Goal: Task Accomplishment & Management: Manage account settings

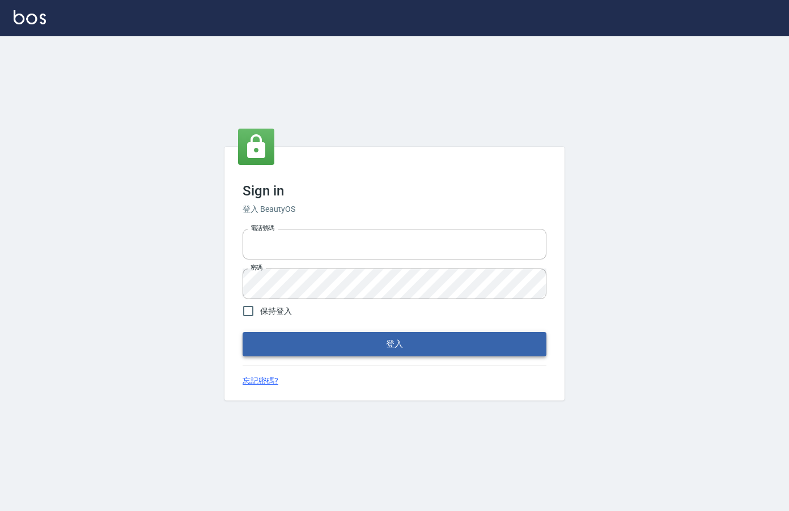
type input "0912850395"
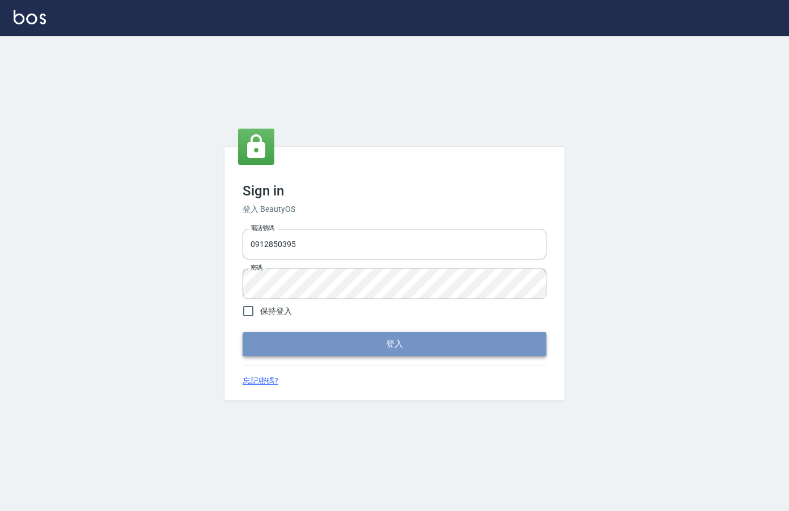
click at [404, 341] on button "登入" at bounding box center [394, 344] width 304 height 24
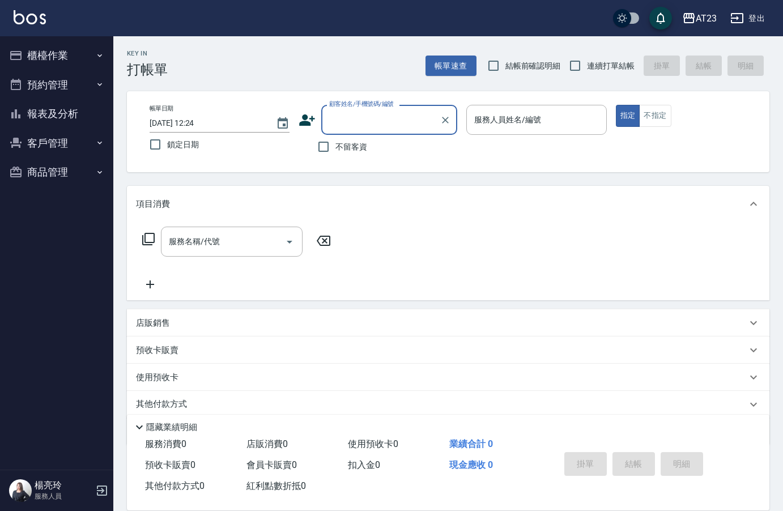
click at [63, 54] on button "櫃檯作業" at bounding box center [57, 55] width 104 height 29
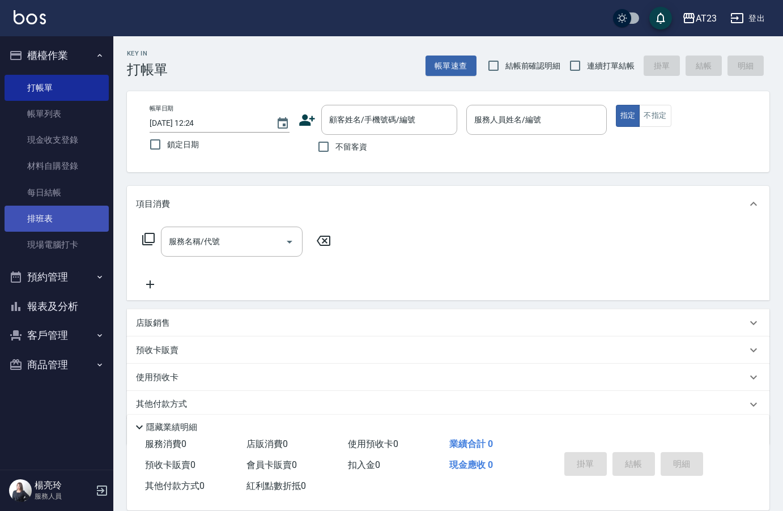
click at [31, 210] on link "排班表" at bounding box center [57, 219] width 104 height 26
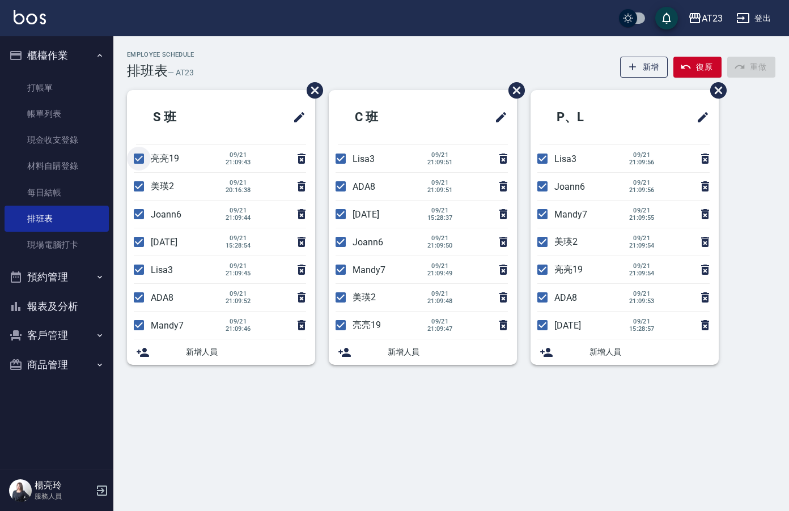
click at [138, 157] on input "checkbox" at bounding box center [139, 159] width 24 height 24
checkbox input "false"
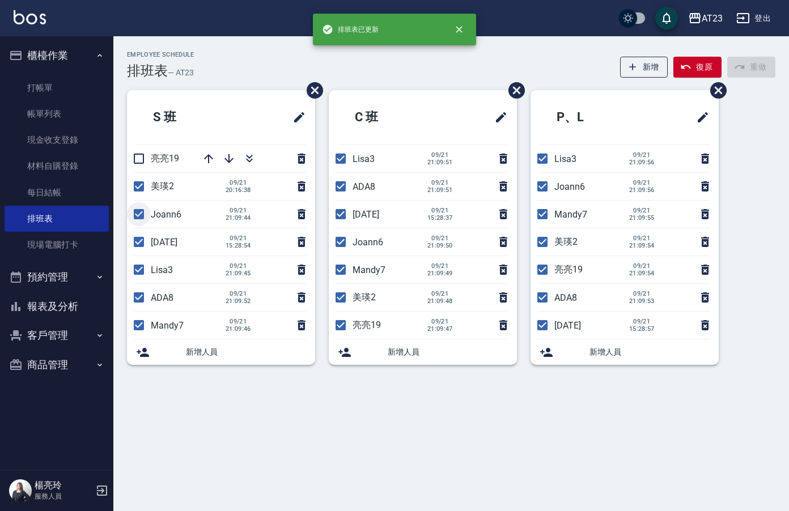
click at [138, 212] on input "checkbox" at bounding box center [139, 214] width 24 height 24
checkbox input "false"
click at [137, 299] on input "checkbox" at bounding box center [139, 297] width 24 height 24
checkbox input "false"
click at [139, 325] on input "checkbox" at bounding box center [139, 325] width 24 height 24
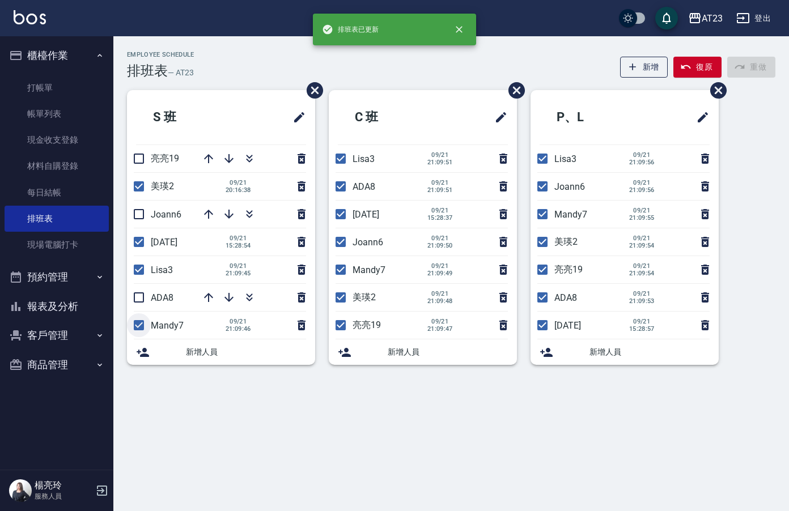
checkbox input "false"
click at [344, 188] on input "checkbox" at bounding box center [341, 186] width 24 height 24
checkbox input "false"
click at [339, 241] on input "checkbox" at bounding box center [341, 242] width 24 height 24
checkbox input "false"
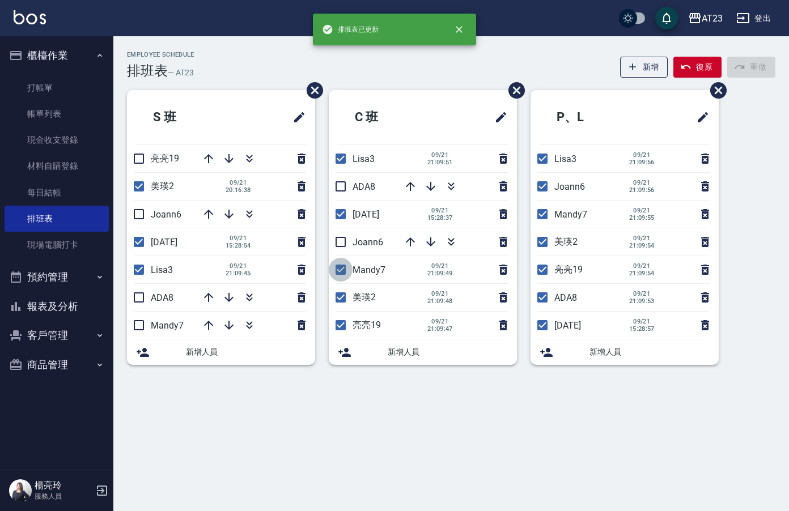
click at [343, 269] on input "checkbox" at bounding box center [341, 270] width 24 height 24
checkbox input "false"
drag, startPoint x: 340, startPoint y: 323, endPoint x: 521, endPoint y: 294, distance: 183.6
click at [340, 323] on input "checkbox" at bounding box center [341, 325] width 24 height 24
checkbox input "false"
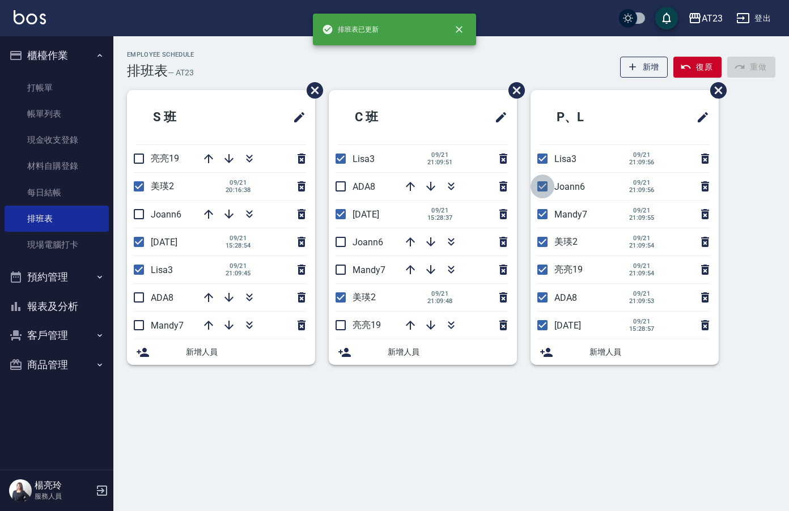
click at [542, 184] on input "checkbox" at bounding box center [542, 186] width 24 height 24
checkbox input "false"
click at [538, 214] on input "checkbox" at bounding box center [542, 214] width 24 height 24
checkbox input "false"
click at [547, 272] on input "checkbox" at bounding box center [542, 270] width 24 height 24
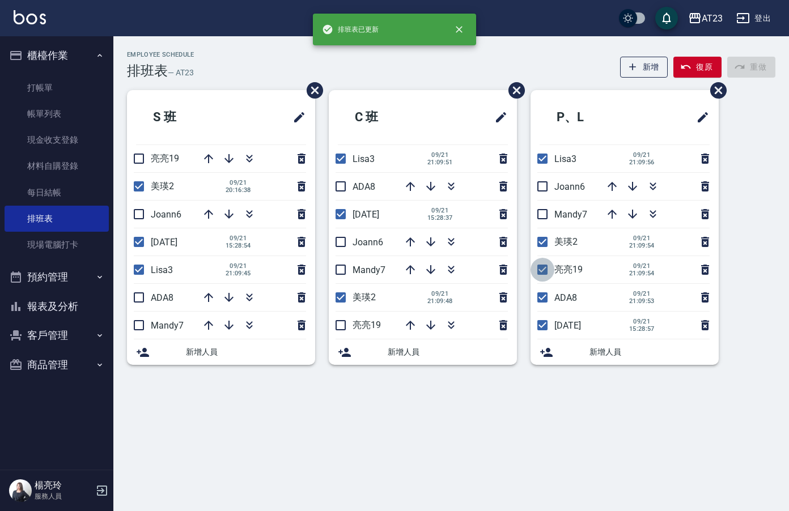
checkbox input "false"
click at [544, 300] on input "checkbox" at bounding box center [542, 297] width 24 height 24
checkbox input "false"
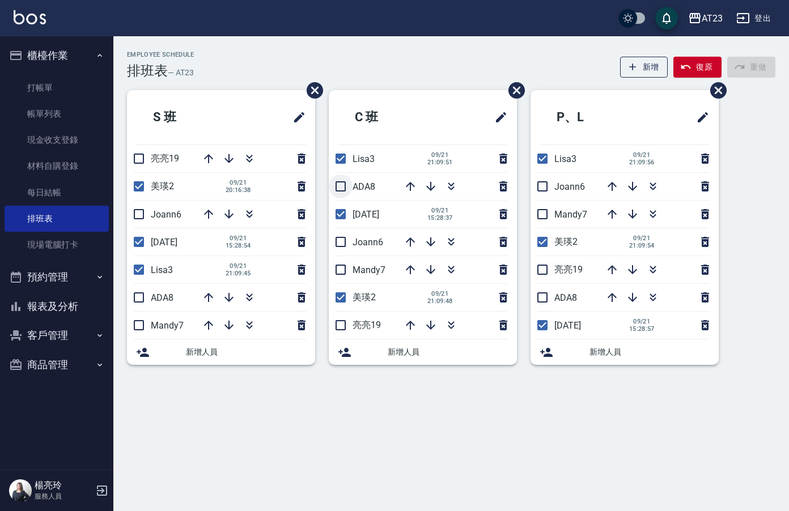
click at [339, 188] on input "checkbox" at bounding box center [341, 186] width 24 height 24
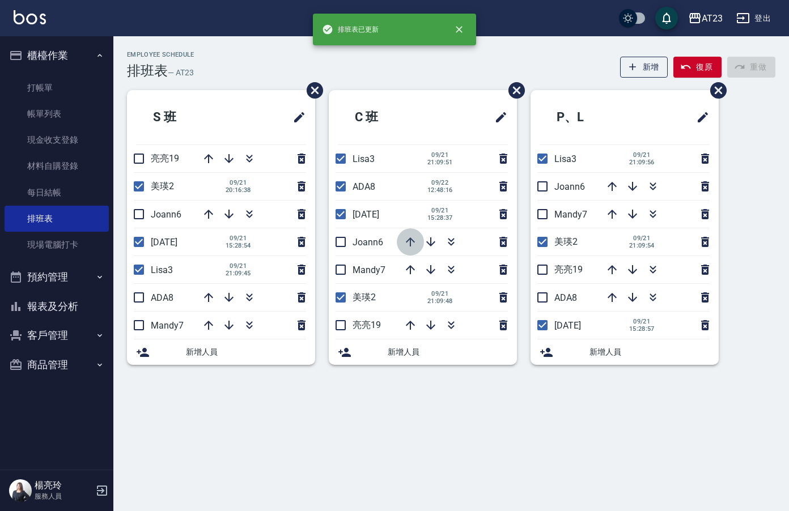
click at [412, 239] on icon "button" at bounding box center [410, 241] width 9 height 9
click at [343, 180] on input "checkbox" at bounding box center [341, 186] width 24 height 24
checkbox input "false"
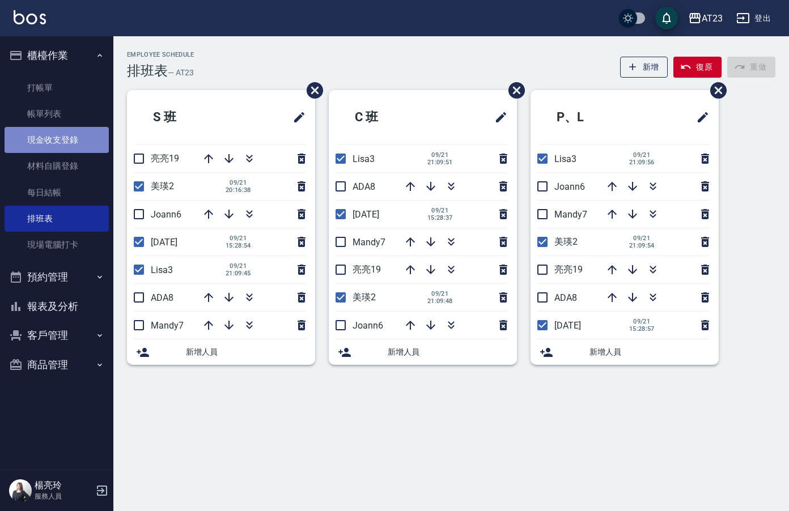
click at [72, 137] on link "現金收支登錄" at bounding box center [57, 140] width 104 height 26
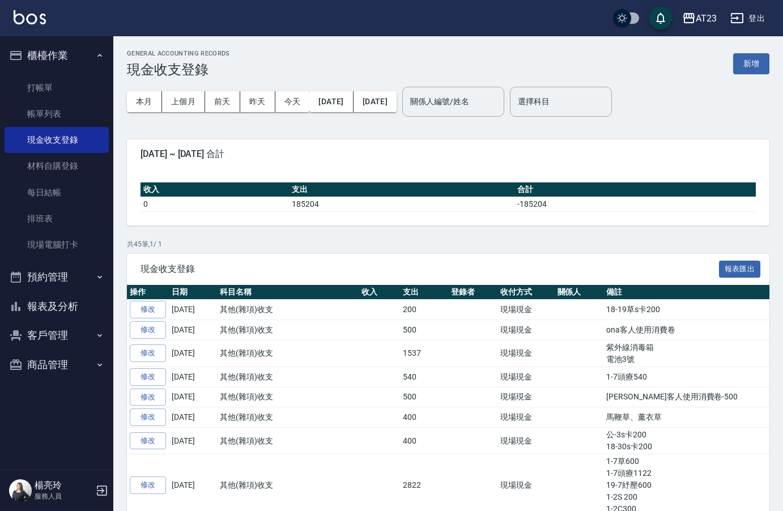
drag, startPoint x: 752, startPoint y: 64, endPoint x: 685, endPoint y: 74, distance: 67.0
click at [752, 63] on button "新增" at bounding box center [751, 63] width 36 height 21
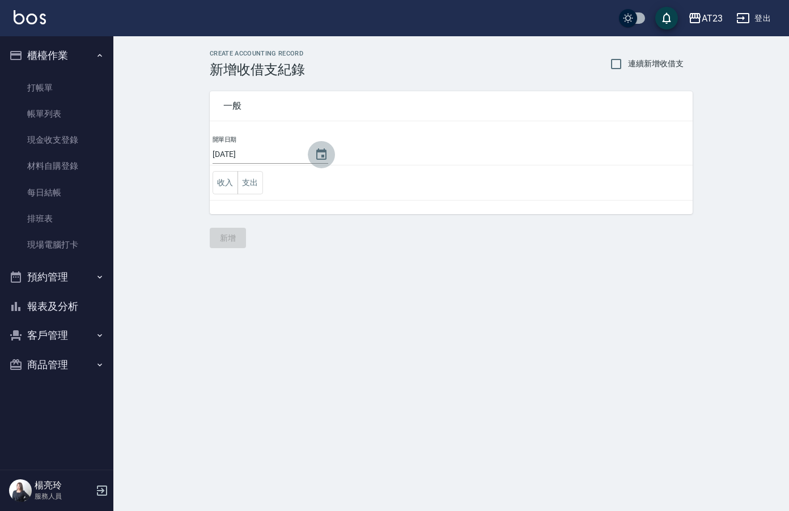
click at [318, 148] on icon "Choose date, selected date is 2025-09-22" at bounding box center [321, 155] width 14 height 14
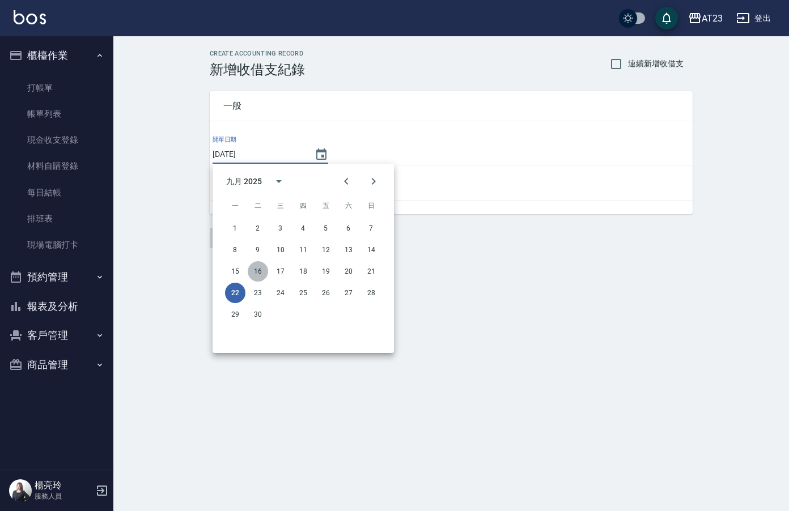
click at [260, 271] on button "16" at bounding box center [258, 271] width 20 height 20
type input "[DATE]"
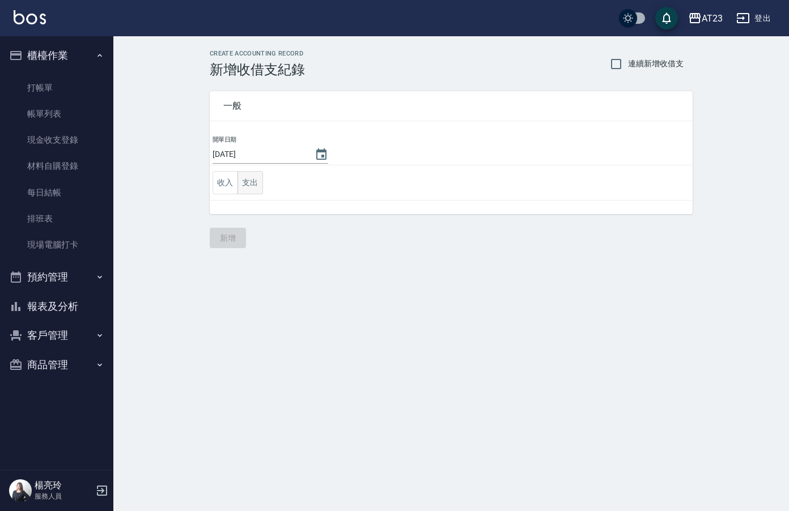
click at [255, 180] on button "支出" at bounding box center [249, 182] width 25 height 23
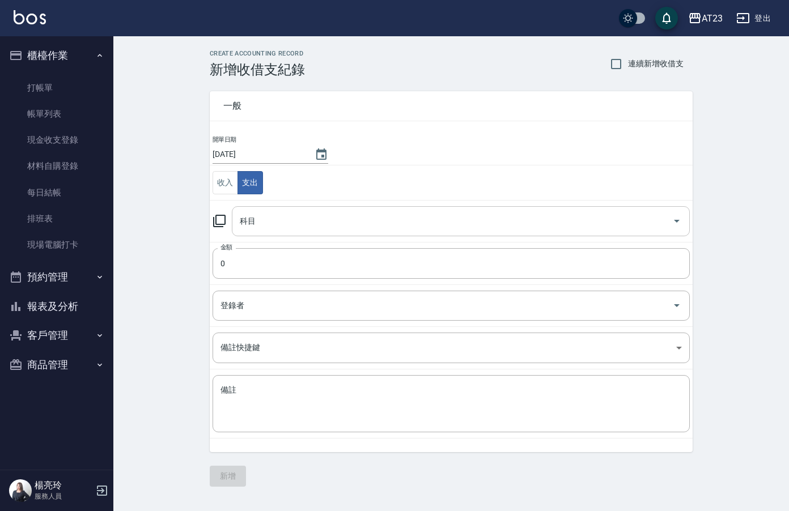
click at [280, 220] on input "科目" at bounding box center [452, 221] width 431 height 20
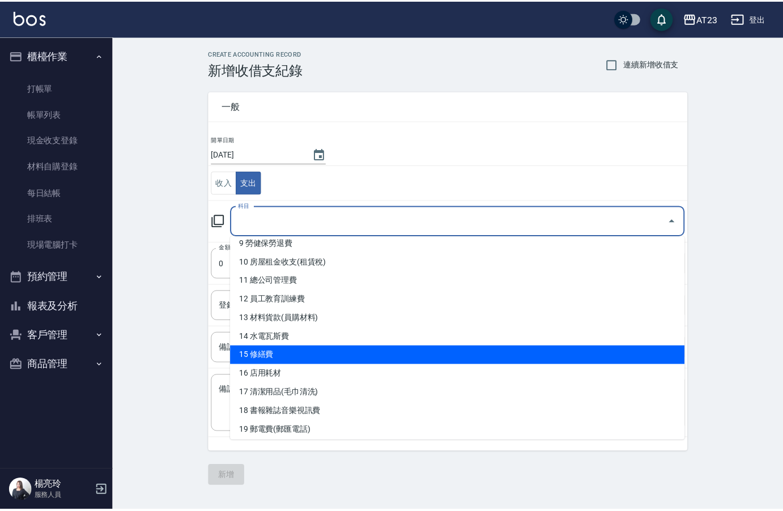
scroll to position [118, 0]
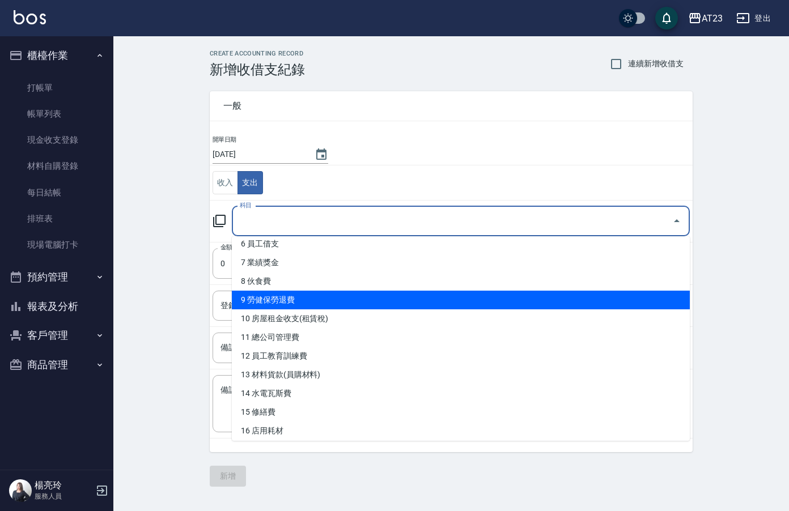
click at [437, 296] on li "9 勞健保勞退費" at bounding box center [461, 300] width 458 height 19
type input "9 勞健保勞退費"
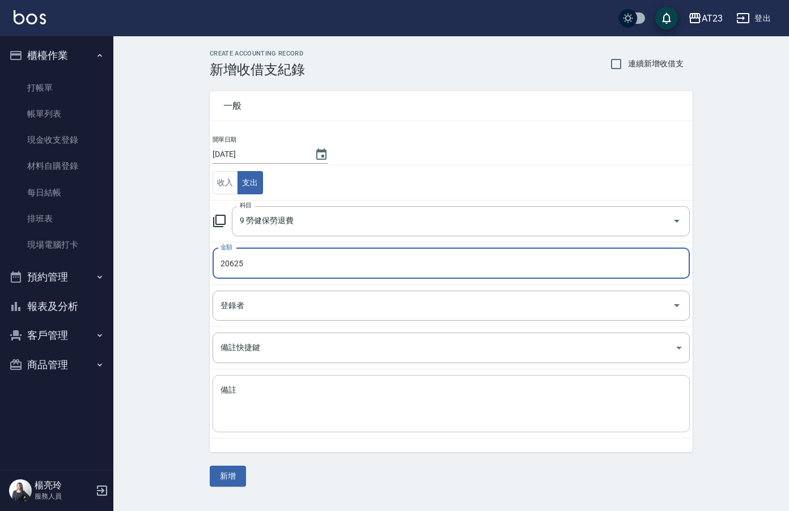
type input "20625"
click at [280, 395] on textarea "備註" at bounding box center [450, 404] width 461 height 39
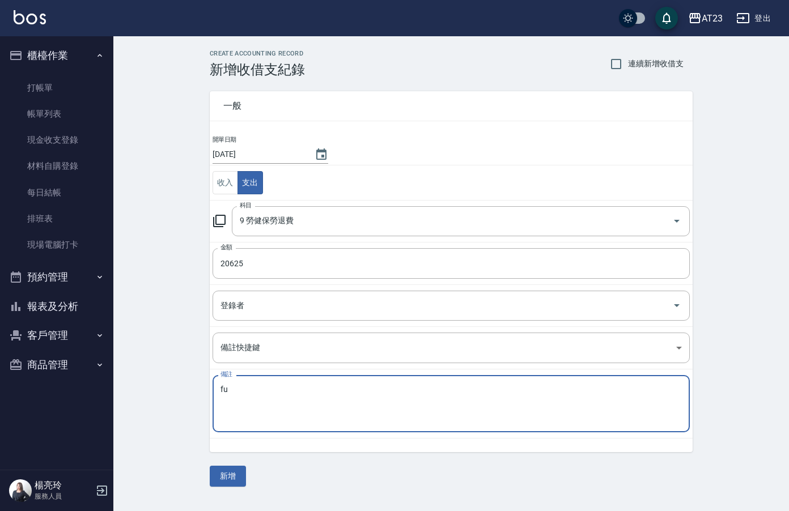
type textarea "f"
type textarea "起"
type textarea "114.七月勞退"
click at [231, 478] on button "新增" at bounding box center [228, 476] width 36 height 21
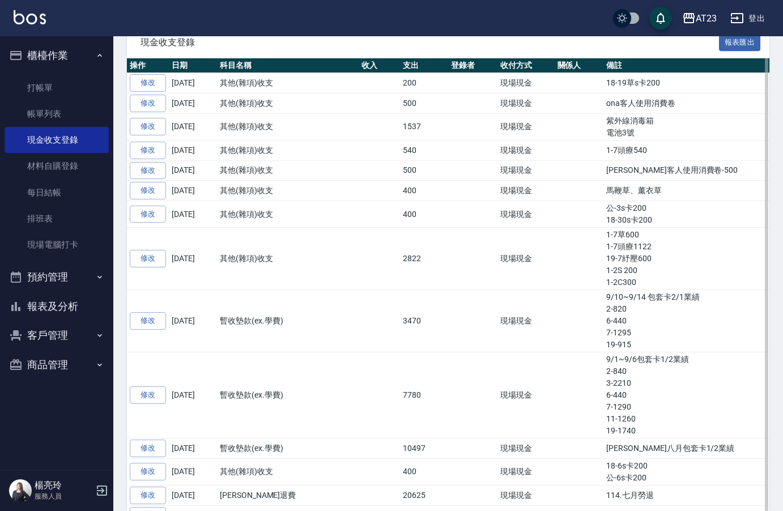
scroll to position [340, 0]
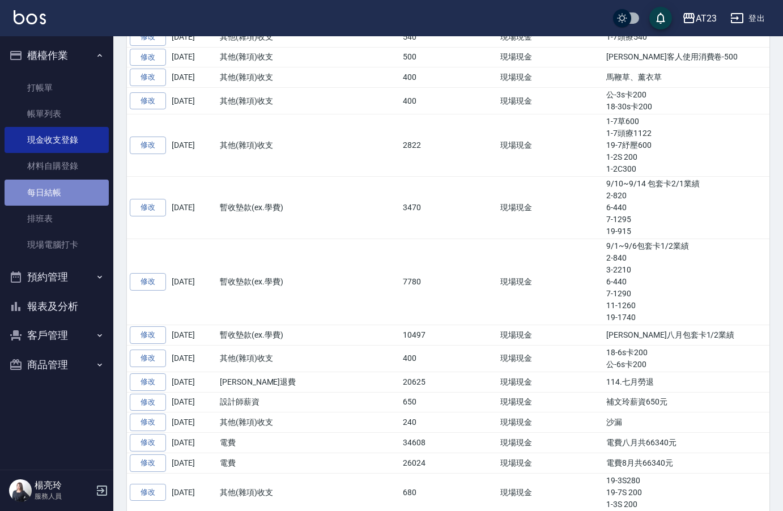
click at [42, 199] on link "每日結帳" at bounding box center [57, 193] width 104 height 26
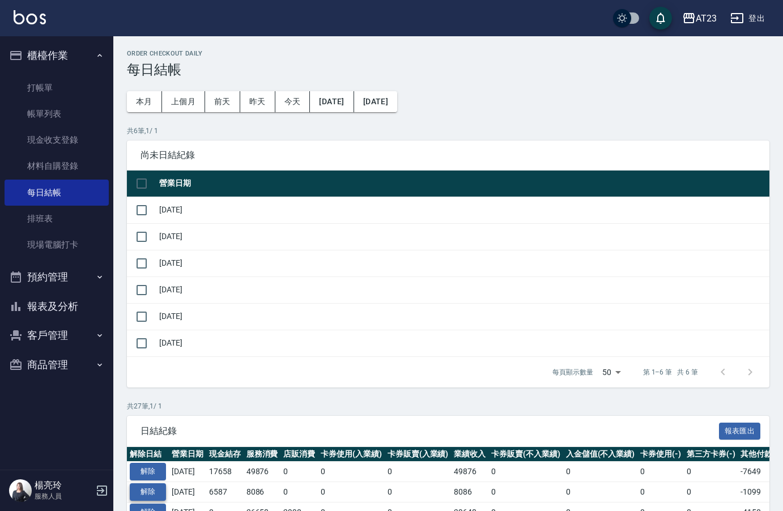
click at [160, 495] on button "解除" at bounding box center [148, 492] width 36 height 18
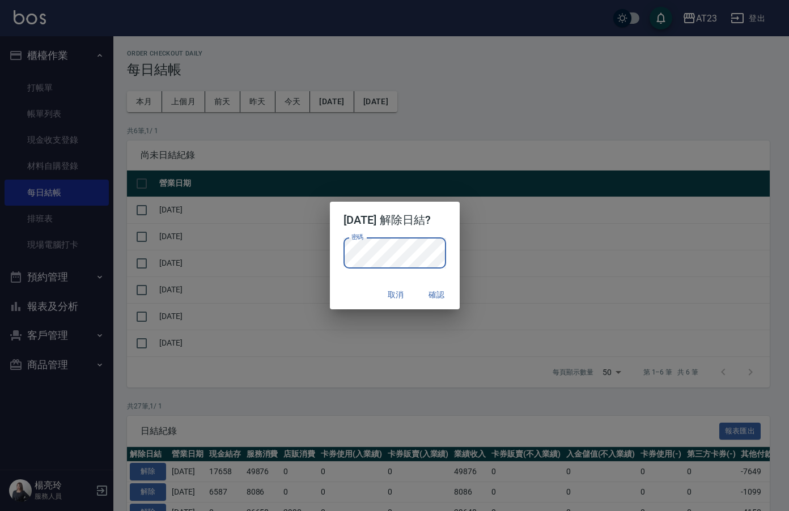
click at [446, 240] on p "密碼 密碼" at bounding box center [394, 253] width 103 height 31
click at [441, 304] on button "確認" at bounding box center [437, 294] width 36 height 21
click at [442, 295] on button "確認" at bounding box center [437, 294] width 36 height 21
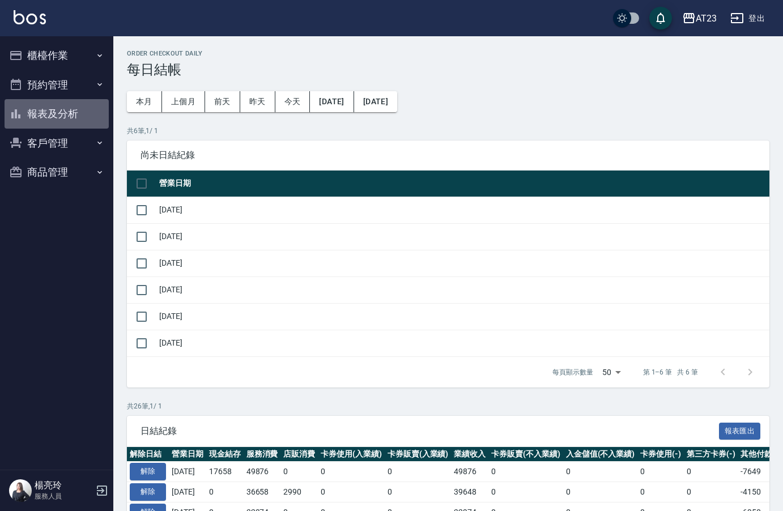
click at [56, 106] on button "報表及分析" at bounding box center [57, 113] width 104 height 29
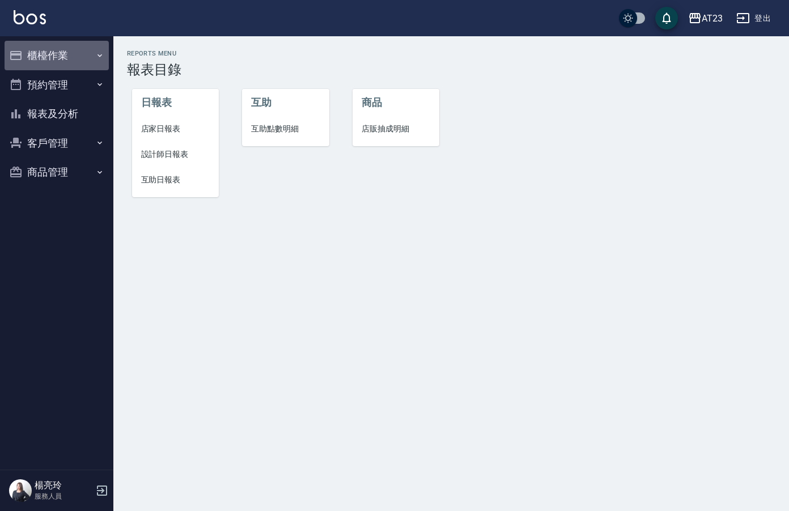
click at [66, 57] on button "櫃檯作業" at bounding box center [57, 55] width 104 height 29
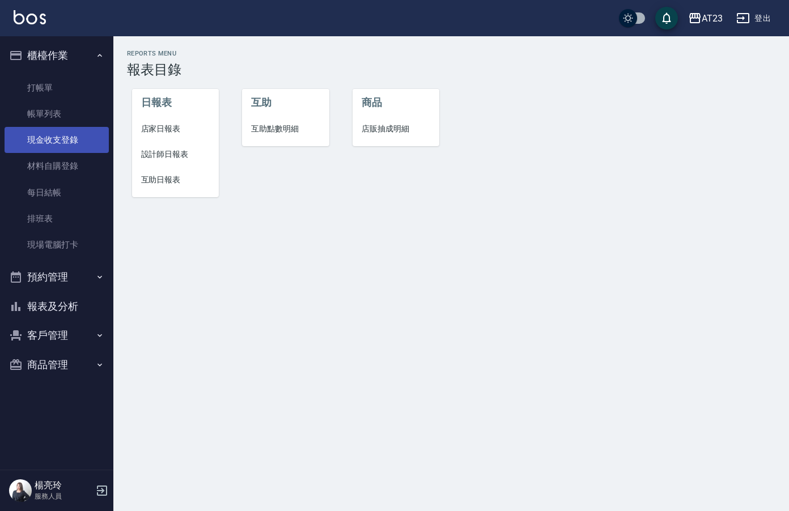
click at [66, 131] on link "現金收支登錄" at bounding box center [57, 140] width 104 height 26
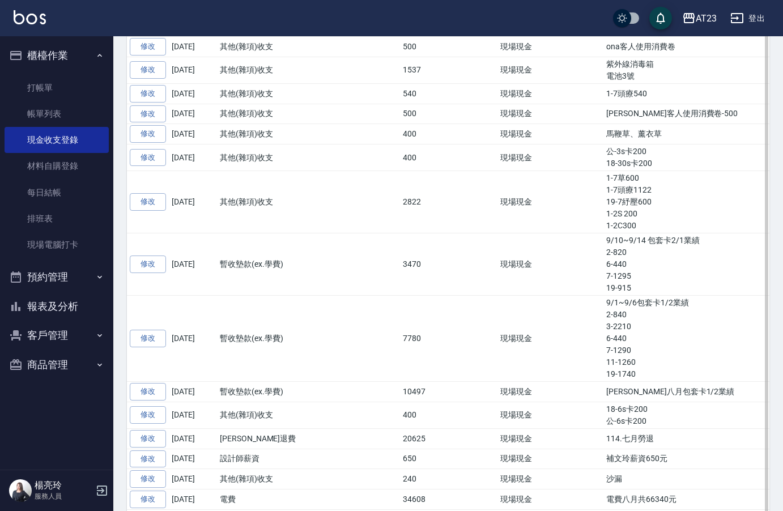
scroll to position [397, 0]
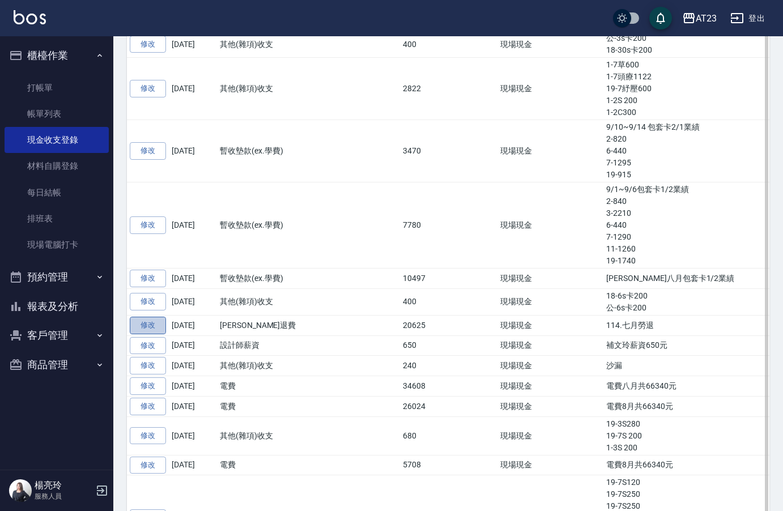
click at [150, 320] on link "修改" at bounding box center [148, 326] width 36 height 18
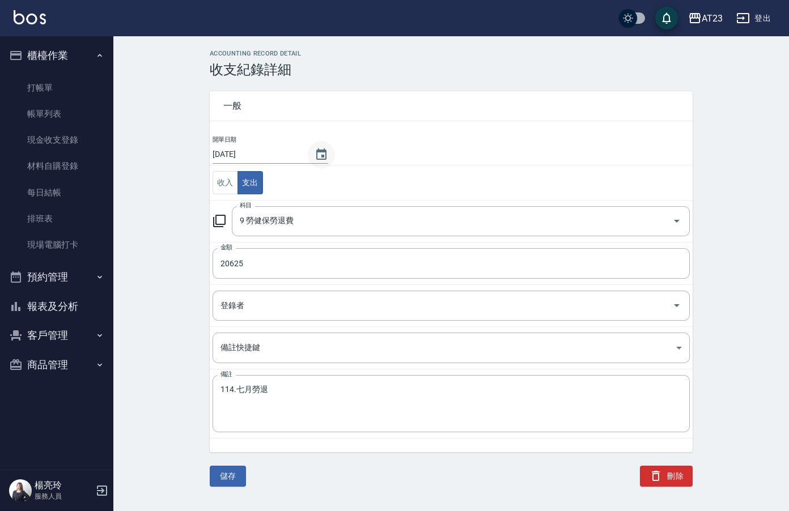
click at [309, 152] on button "Choose date, selected date is 2025-09-16" at bounding box center [321, 154] width 27 height 27
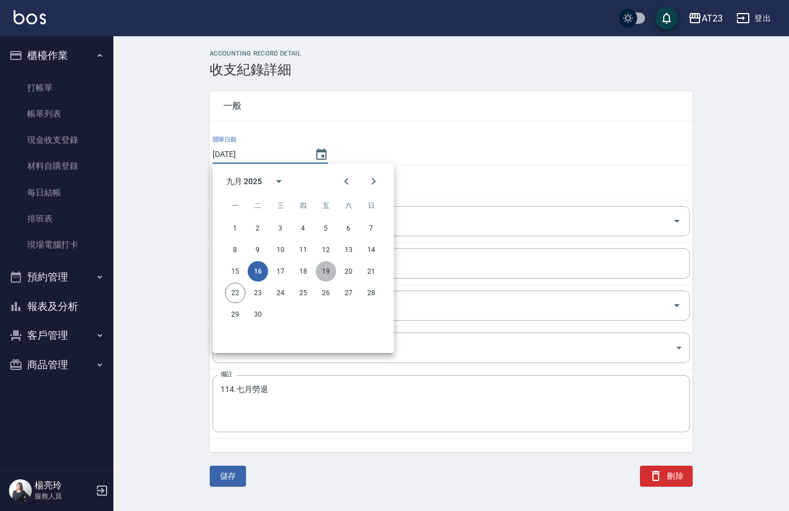
click at [323, 269] on button "19" at bounding box center [326, 271] width 20 height 20
type input "[DATE]"
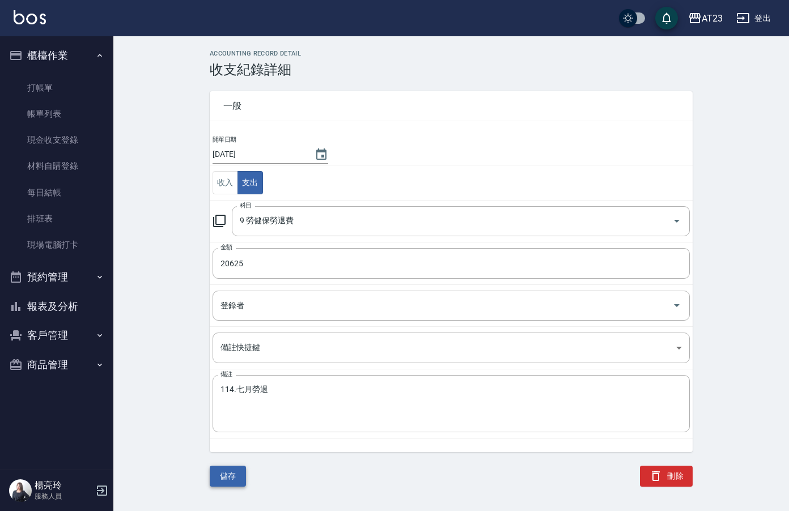
click at [233, 474] on button "儲存" at bounding box center [228, 476] width 36 height 21
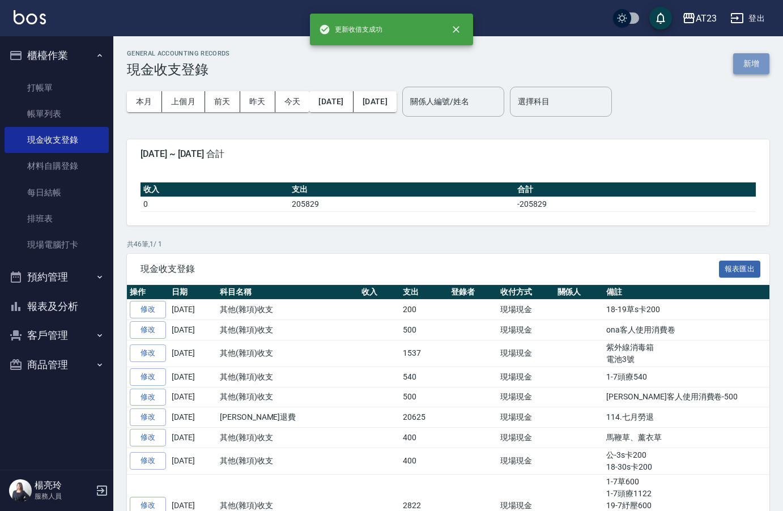
click at [751, 57] on button "新增" at bounding box center [751, 63] width 36 height 21
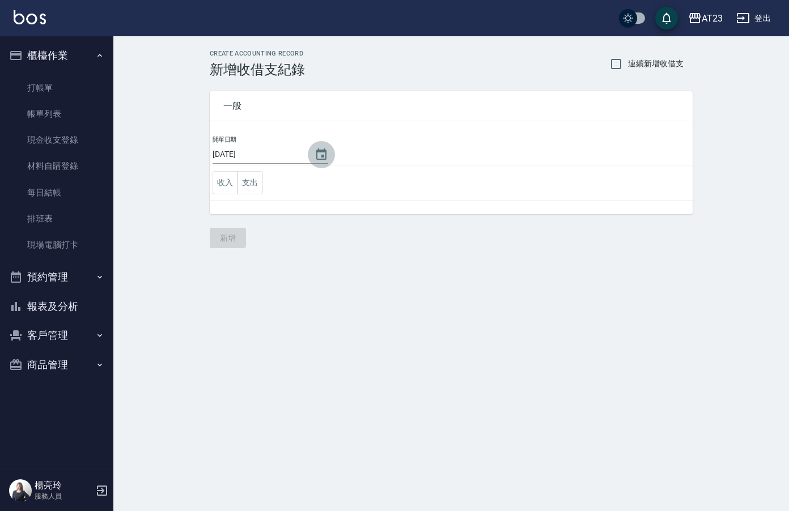
click at [316, 154] on icon "Choose date, selected date is 2025-09-22" at bounding box center [321, 155] width 14 height 14
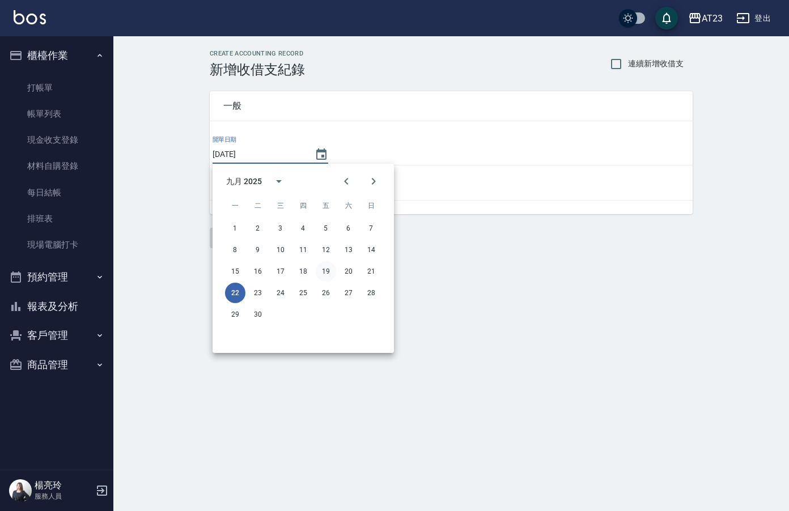
click at [326, 270] on button "19" at bounding box center [326, 271] width 20 height 20
type input "[DATE]"
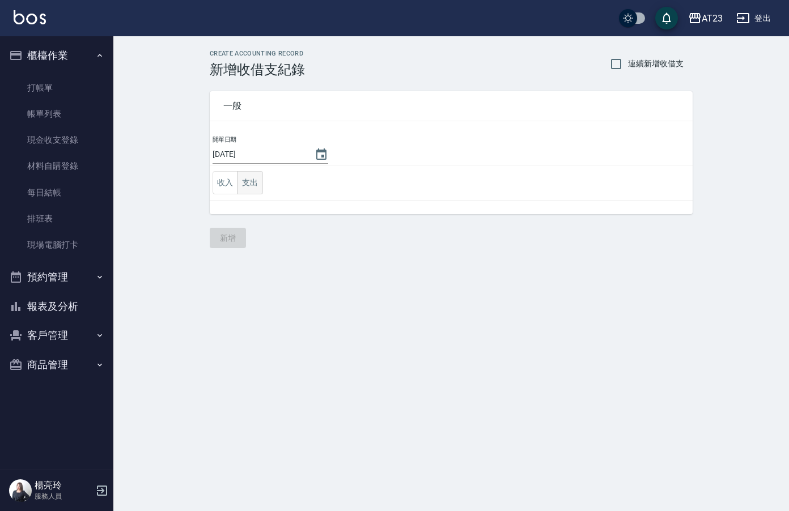
click at [249, 181] on button "支出" at bounding box center [249, 182] width 25 height 23
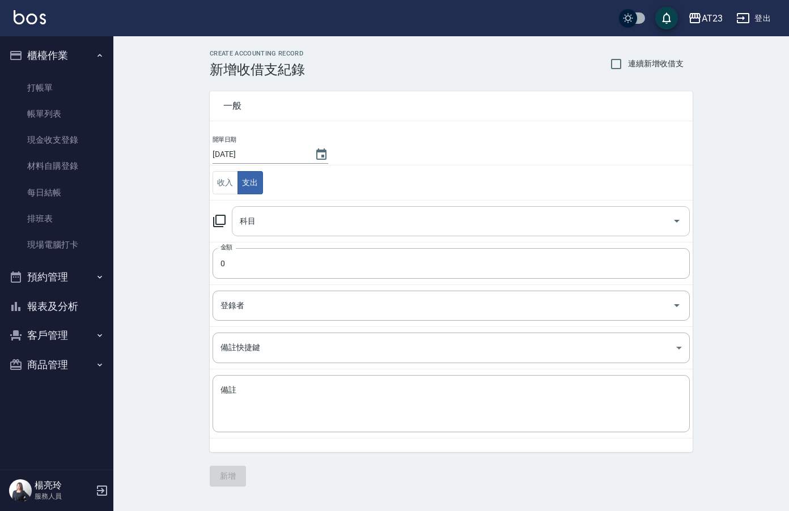
click at [290, 223] on input "科目" at bounding box center [452, 221] width 431 height 20
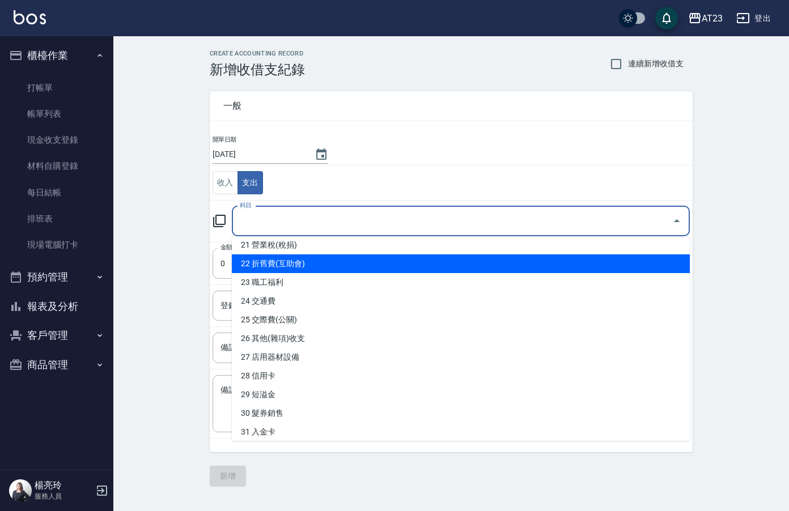
scroll to position [515, 0]
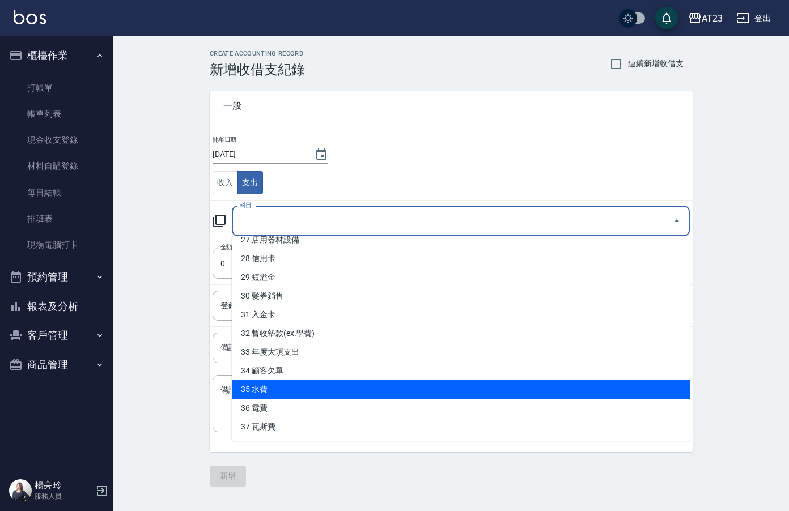
click at [369, 386] on li "35 水費" at bounding box center [461, 389] width 458 height 19
type input "35 水費"
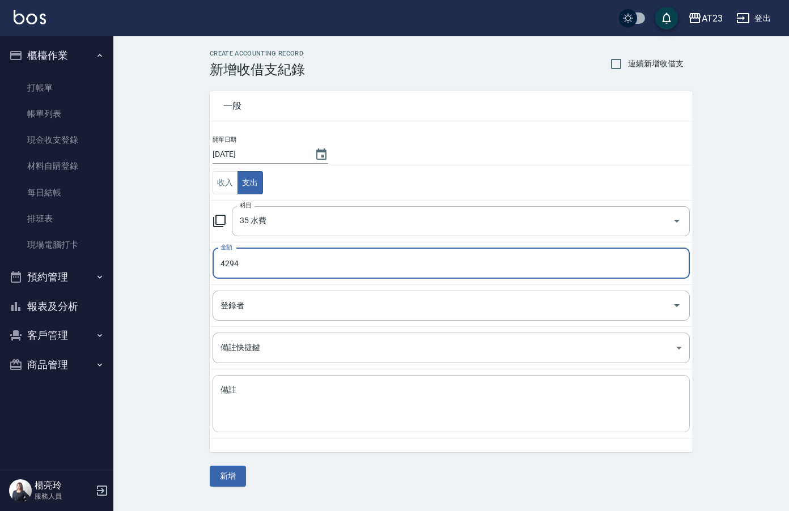
type input "4294"
click at [359, 432] on div "x 備註" at bounding box center [450, 403] width 477 height 57
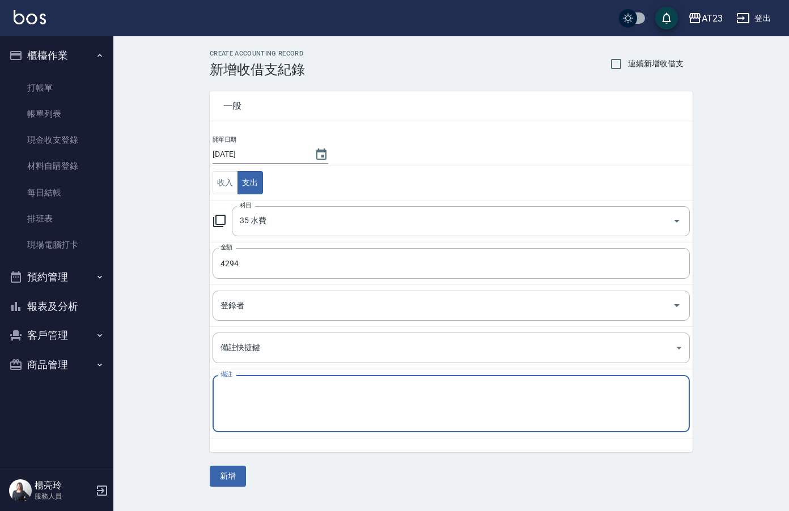
click at [365, 412] on textarea "備註" at bounding box center [450, 404] width 461 height 39
type textarea "g"
type textarea "水費"
click at [228, 472] on button "新增" at bounding box center [228, 476] width 36 height 21
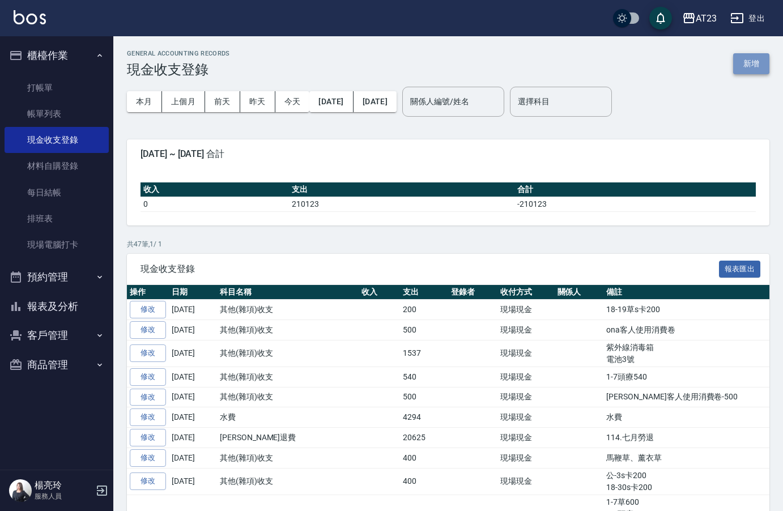
click at [751, 63] on button "新增" at bounding box center [751, 63] width 36 height 21
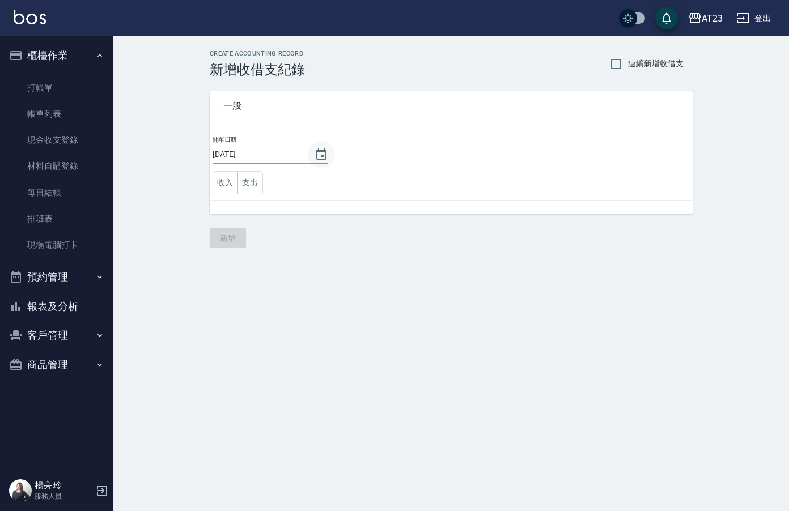
click at [318, 159] on icon "Choose date, selected date is 2025-09-22" at bounding box center [321, 153] width 10 height 11
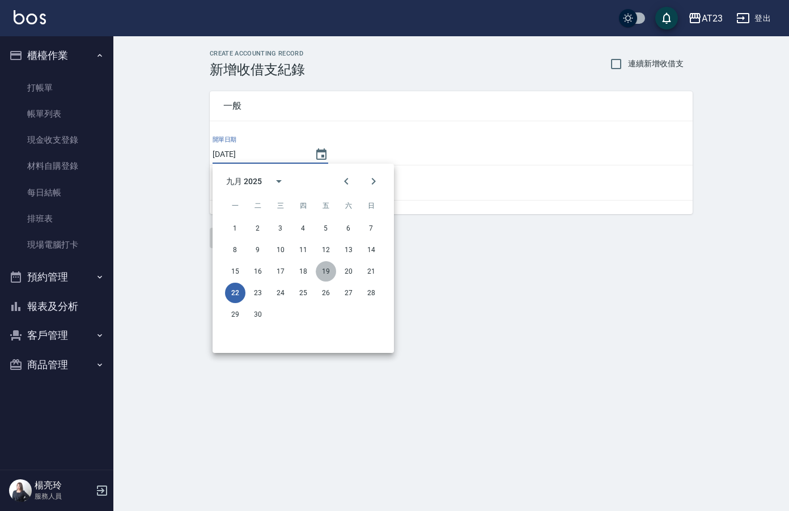
click at [331, 270] on button "19" at bounding box center [326, 271] width 20 height 20
type input "[DATE]"
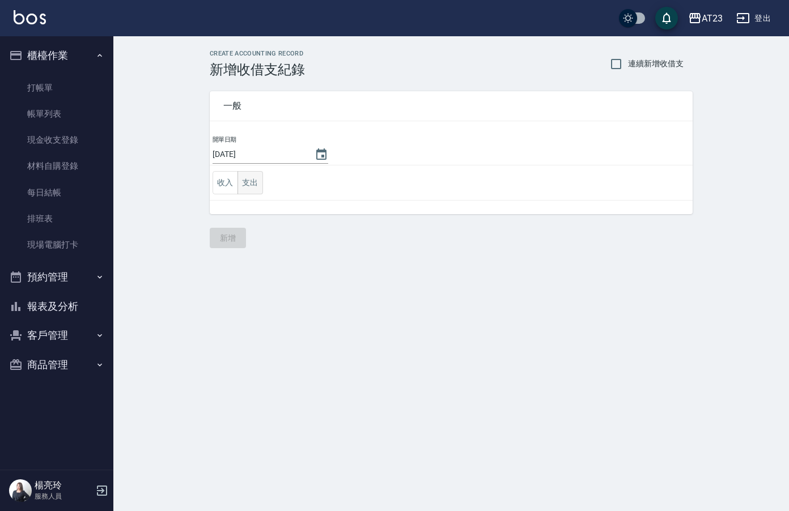
click at [253, 183] on button "支出" at bounding box center [249, 182] width 25 height 23
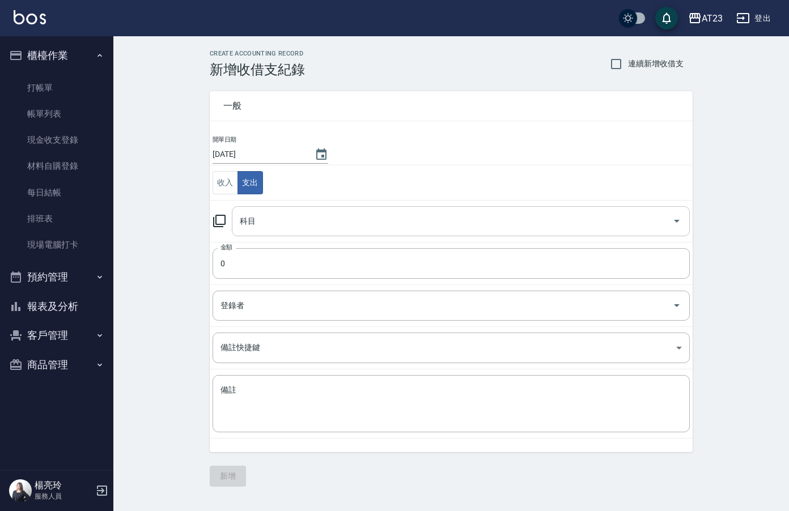
click at [277, 227] on input "科目" at bounding box center [452, 221] width 431 height 20
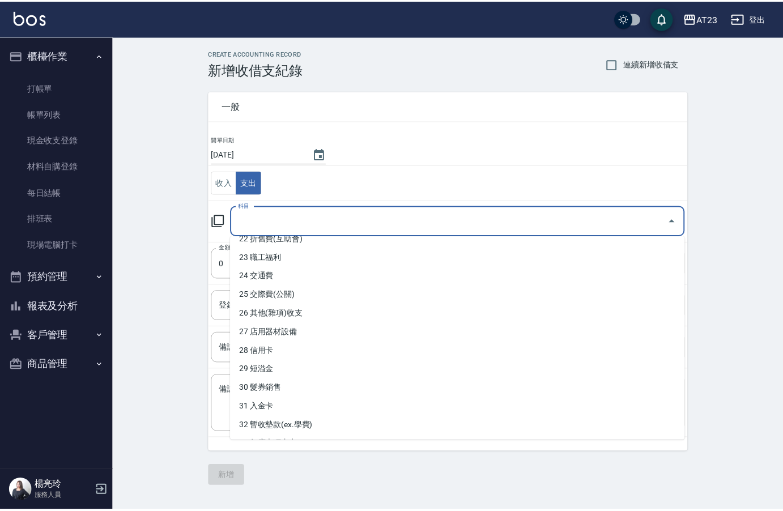
scroll to position [515, 0]
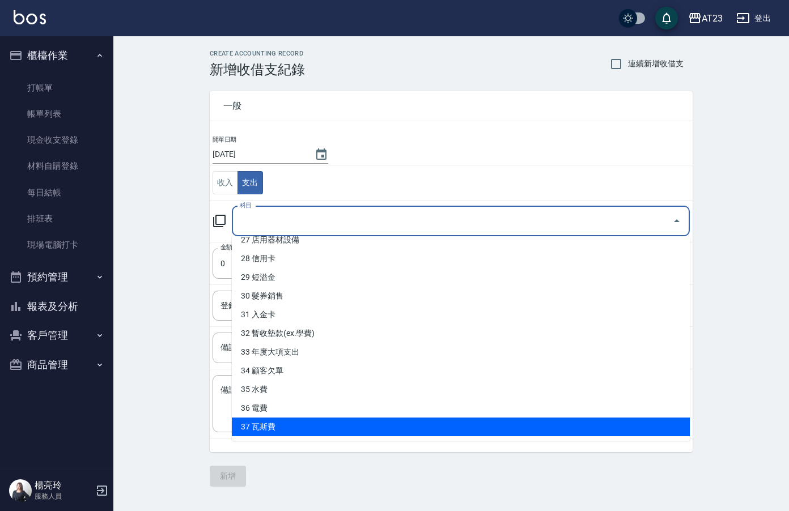
click at [344, 421] on li "37 瓦斯費" at bounding box center [461, 426] width 458 height 19
type input "37 瓦斯費"
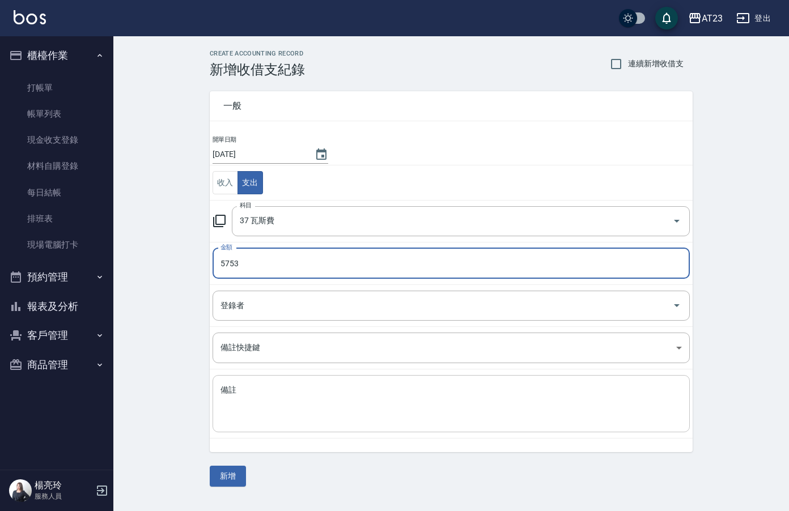
type input "5753"
click at [272, 402] on textarea "備註" at bounding box center [450, 404] width 461 height 39
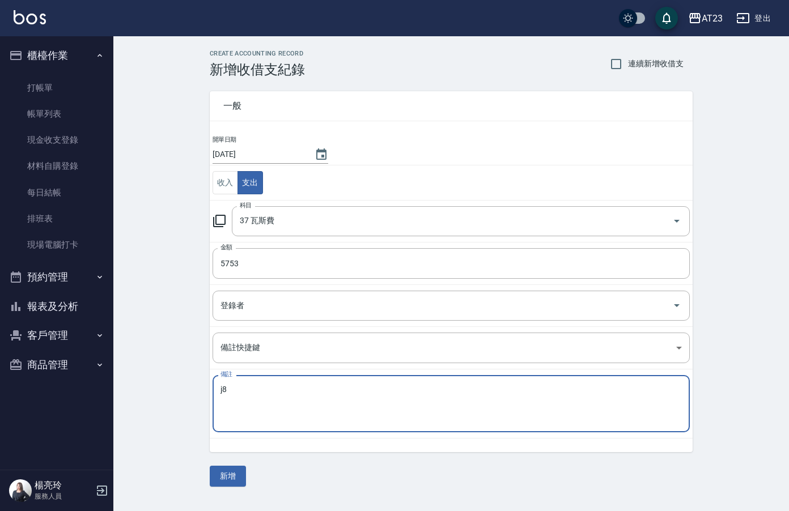
type textarea "j"
type textarea "瓦斯"
click at [231, 474] on button "新增" at bounding box center [228, 476] width 36 height 21
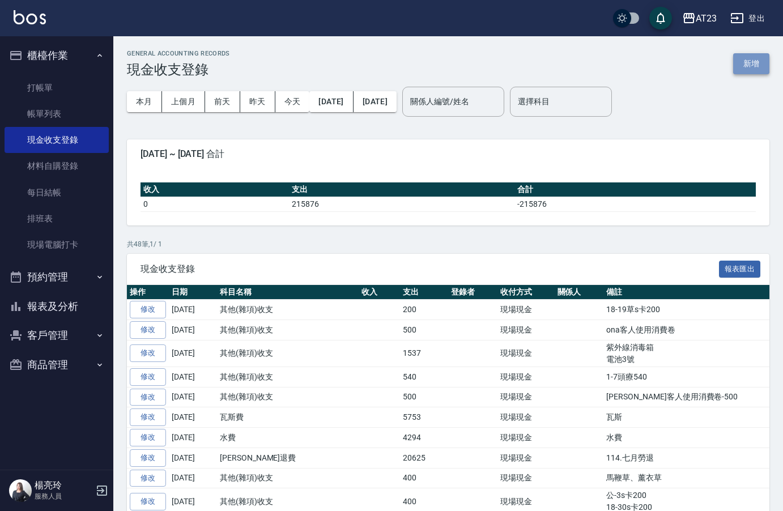
click at [760, 66] on button "新增" at bounding box center [751, 63] width 36 height 21
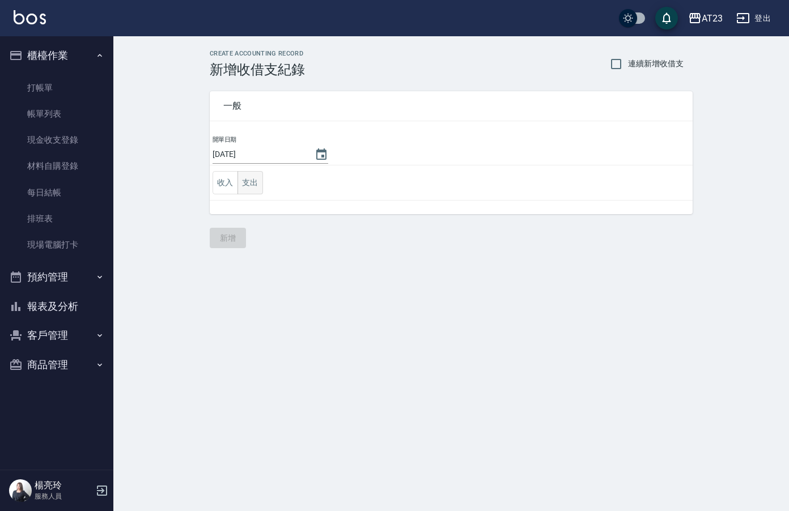
click at [246, 182] on button "支出" at bounding box center [249, 182] width 25 height 23
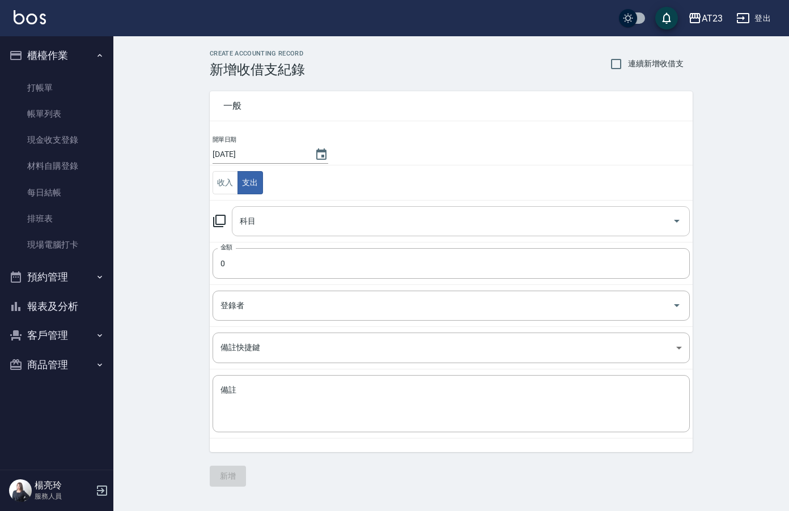
click at [296, 226] on input "科目" at bounding box center [452, 221] width 431 height 20
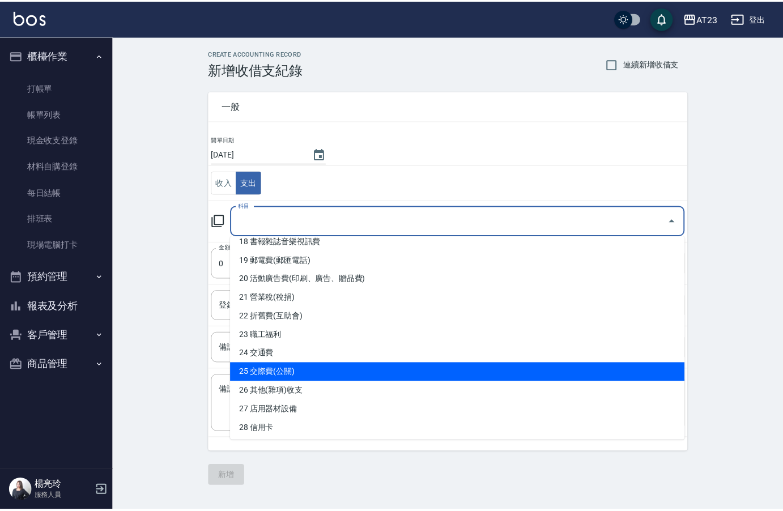
scroll to position [175, 0]
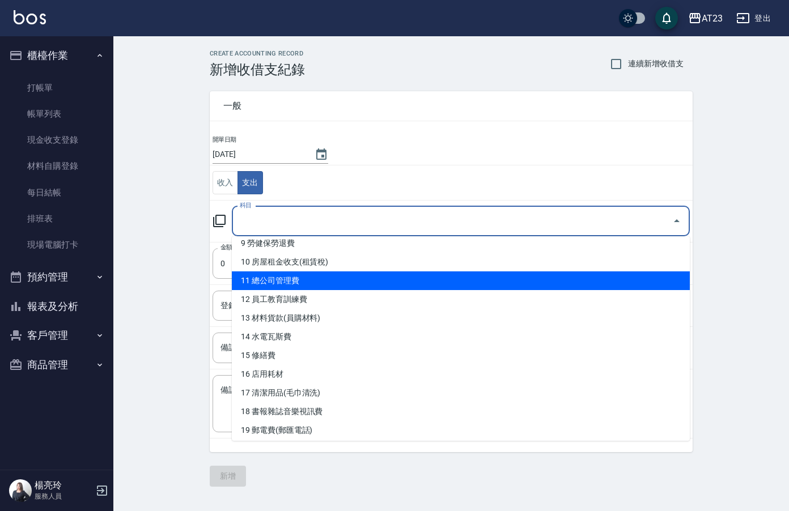
click at [446, 282] on li "11 總公司管理費" at bounding box center [461, 280] width 458 height 19
type input "11 總公司管理費"
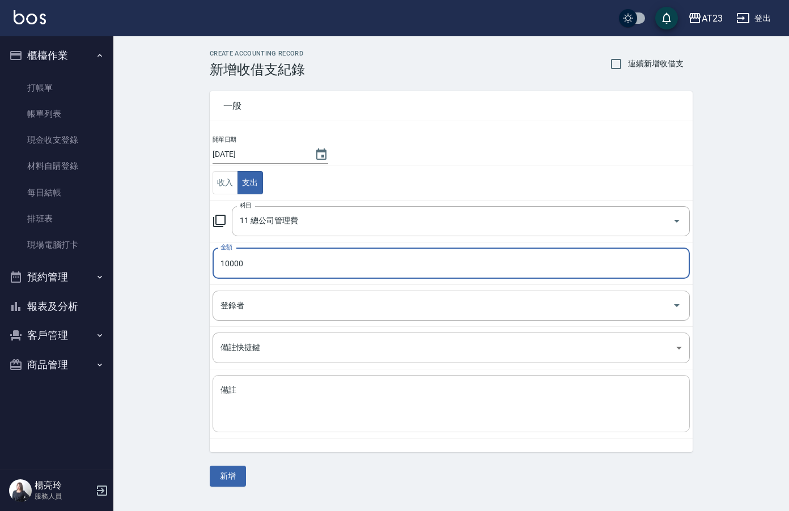
type input "10000"
click at [369, 431] on div "x 備註" at bounding box center [450, 403] width 477 height 57
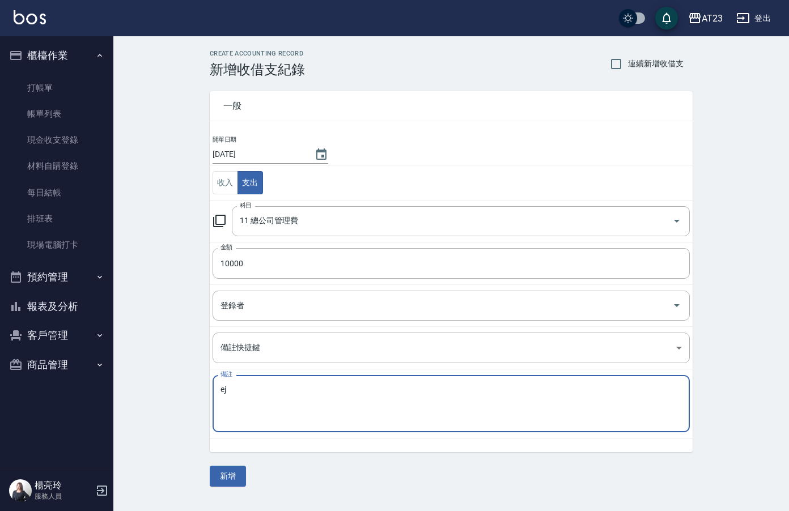
type textarea "e"
type textarea "管理費"
click at [218, 471] on button "新增" at bounding box center [228, 476] width 36 height 21
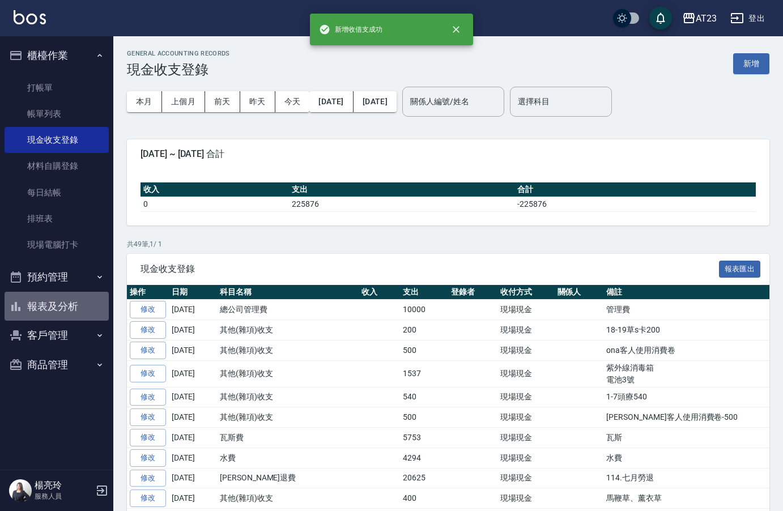
click at [54, 304] on button "報表及分析" at bounding box center [57, 306] width 104 height 29
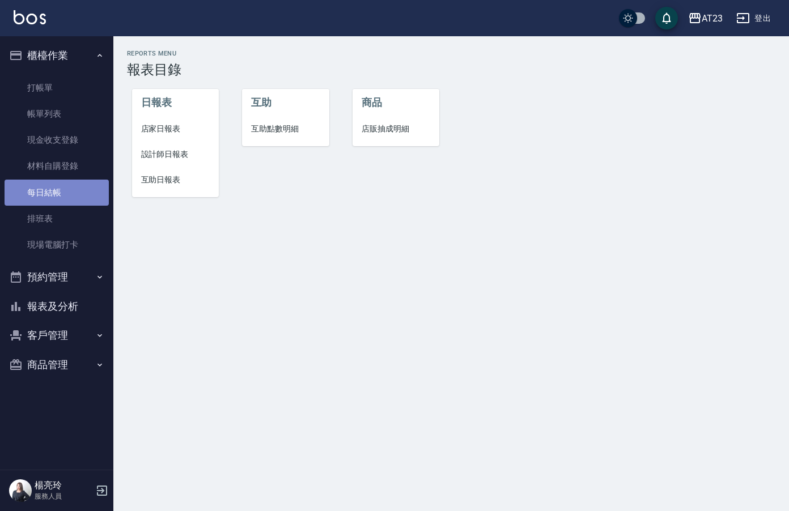
click at [46, 193] on link "每日結帳" at bounding box center [57, 193] width 104 height 26
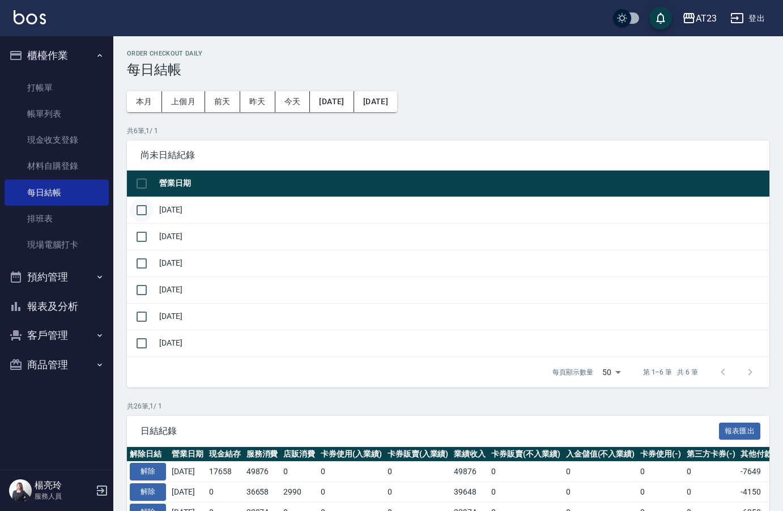
click at [151, 210] on input "checkbox" at bounding box center [142, 210] width 24 height 24
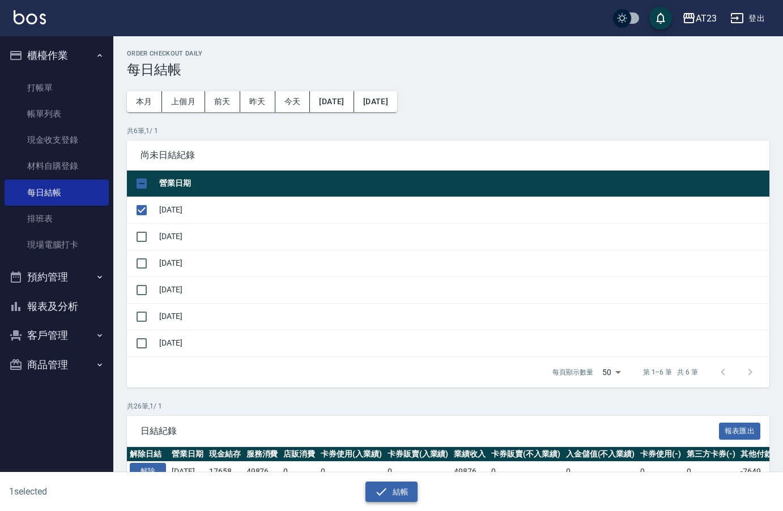
click at [396, 498] on button "結帳" at bounding box center [391, 491] width 53 height 21
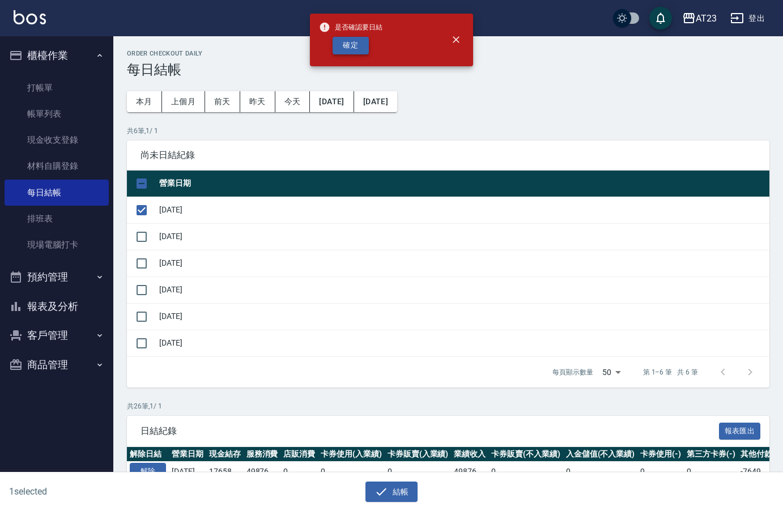
click at [347, 50] on button "確定" at bounding box center [351, 46] width 36 height 18
checkbox input "false"
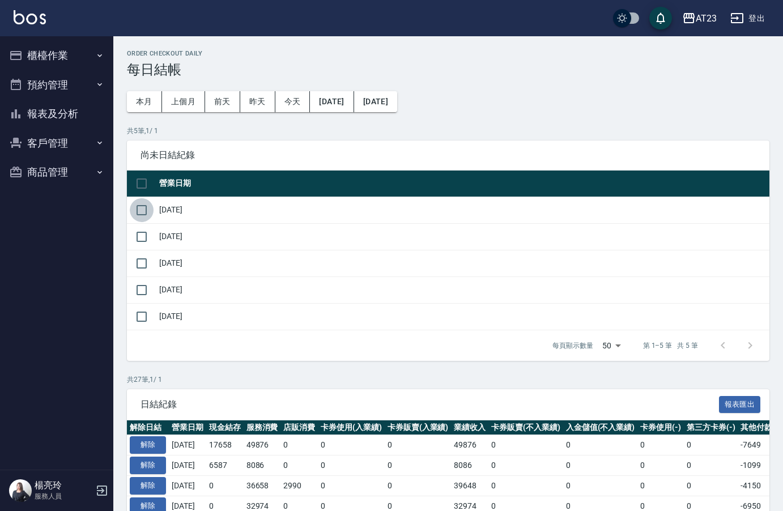
click at [135, 212] on input "checkbox" at bounding box center [142, 210] width 24 height 24
checkbox input "true"
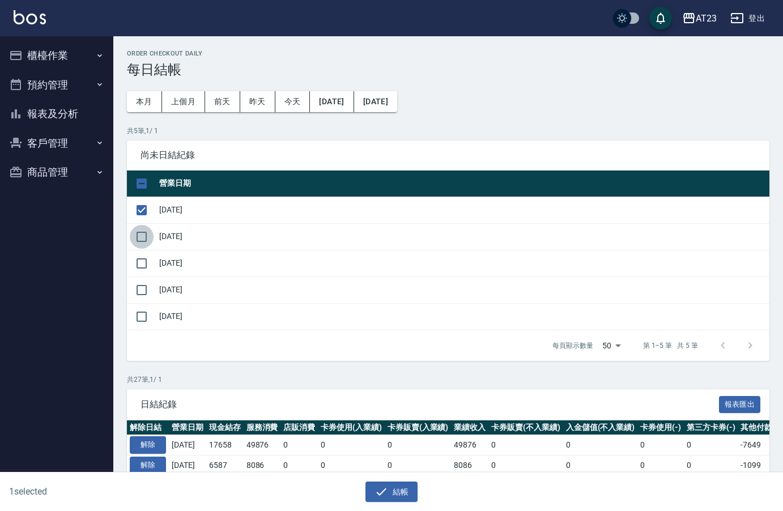
click at [145, 235] on input "checkbox" at bounding box center [142, 237] width 24 height 24
checkbox input "true"
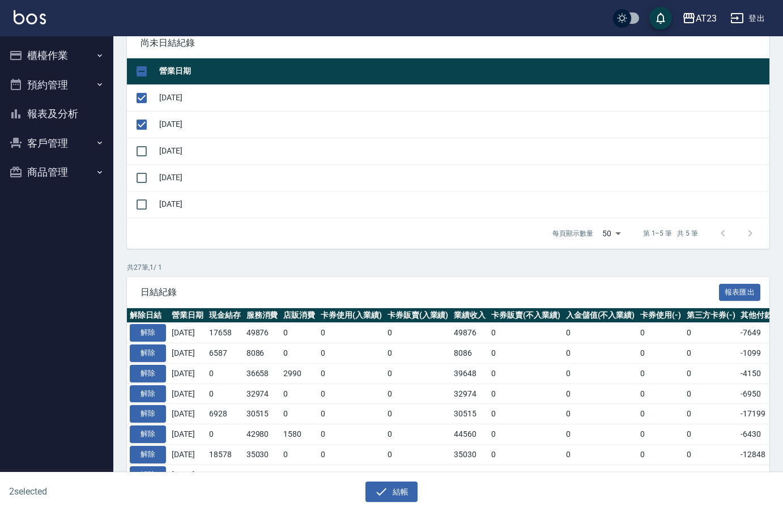
scroll to position [113, 0]
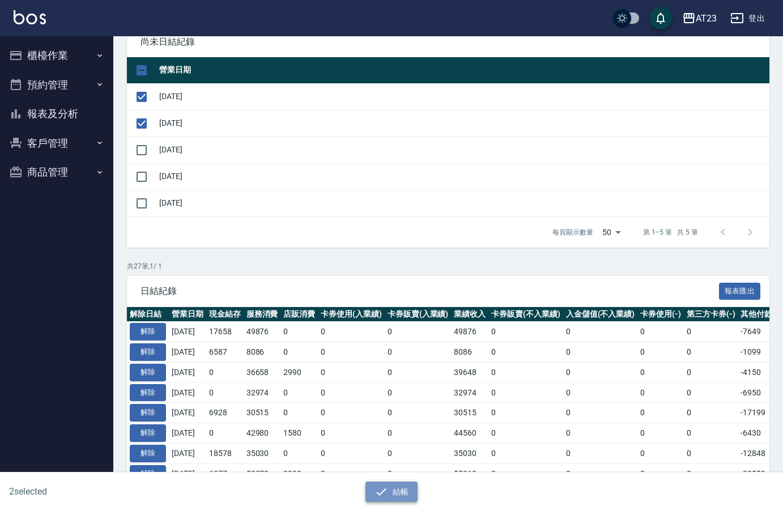
click at [391, 498] on button "結帳" at bounding box center [391, 491] width 53 height 21
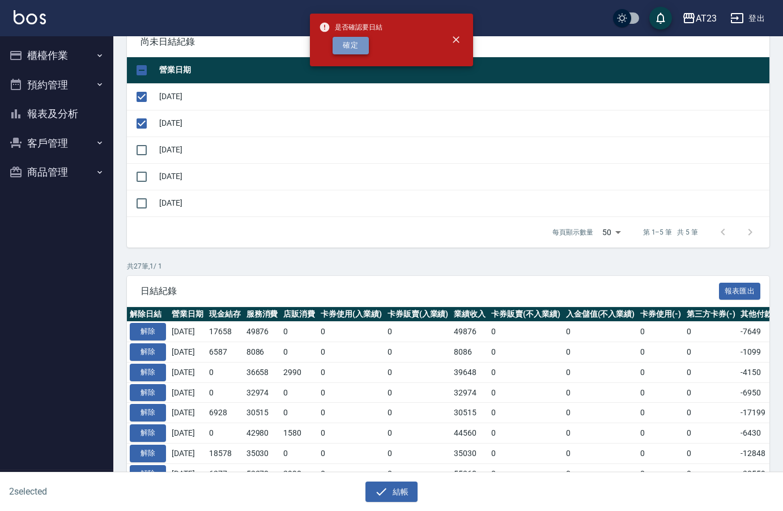
click at [364, 50] on button "確定" at bounding box center [351, 46] width 36 height 18
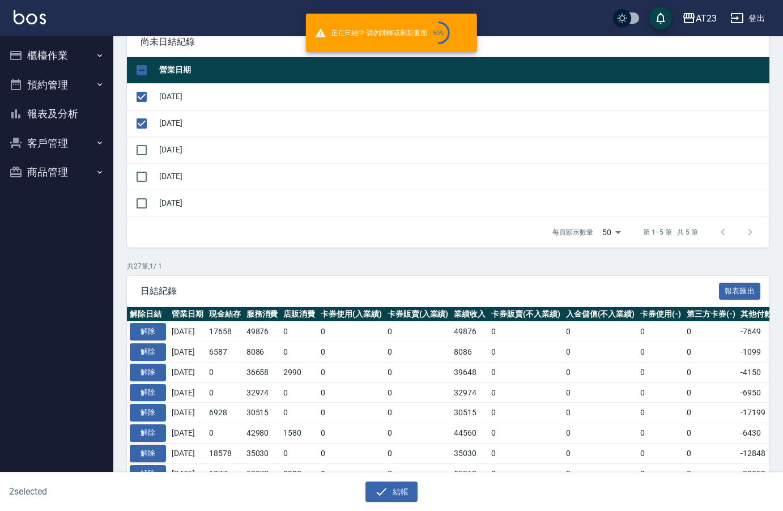
checkbox input "false"
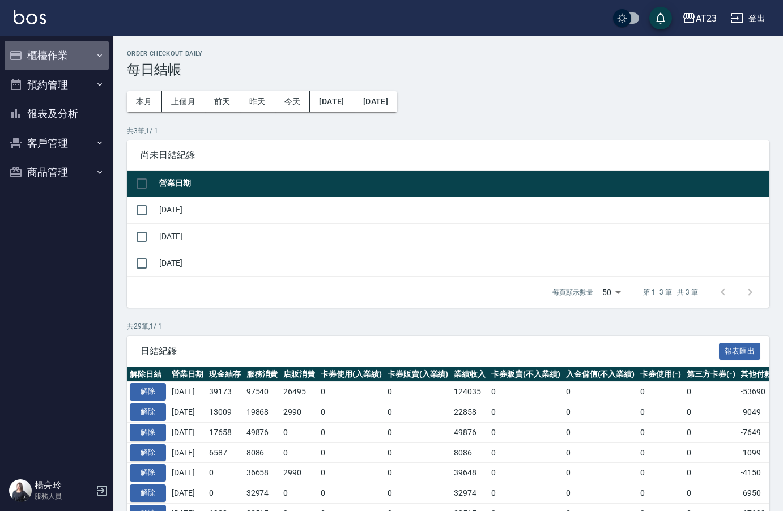
click at [82, 53] on button "櫃檯作業" at bounding box center [57, 55] width 104 height 29
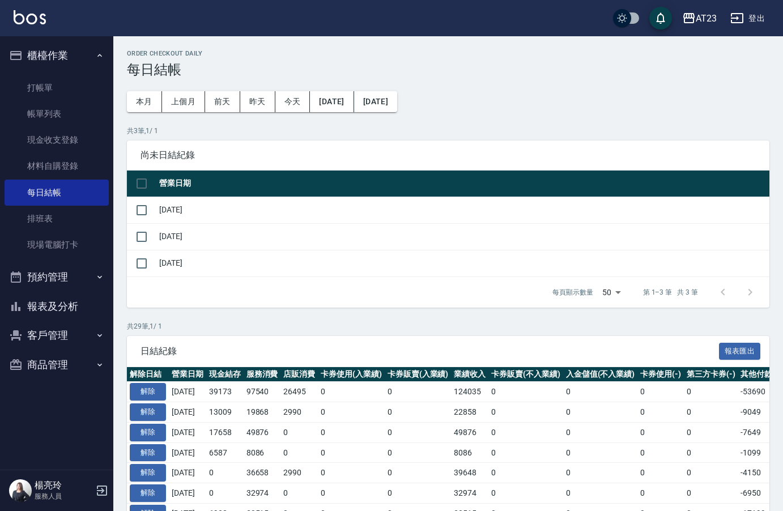
click at [523, 128] on p "共 3 筆, 1 / 1" at bounding box center [448, 131] width 642 height 10
click at [99, 57] on icon "button" at bounding box center [99, 55] width 9 height 9
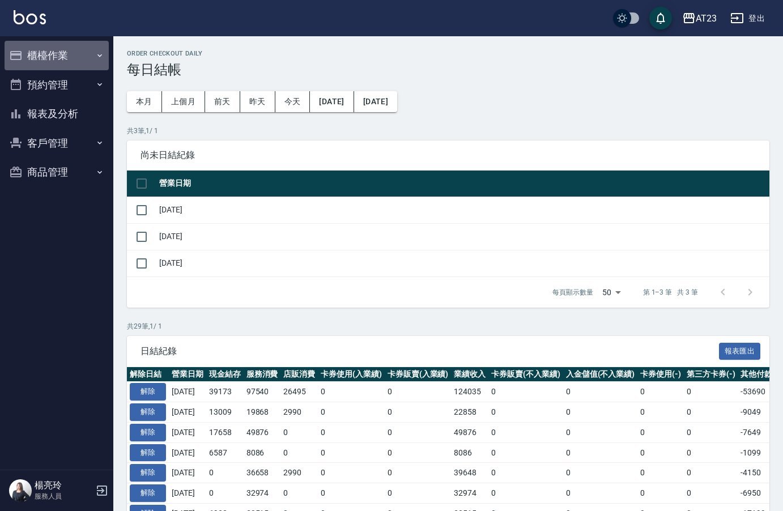
click at [105, 65] on button "櫃檯作業" at bounding box center [57, 55] width 104 height 29
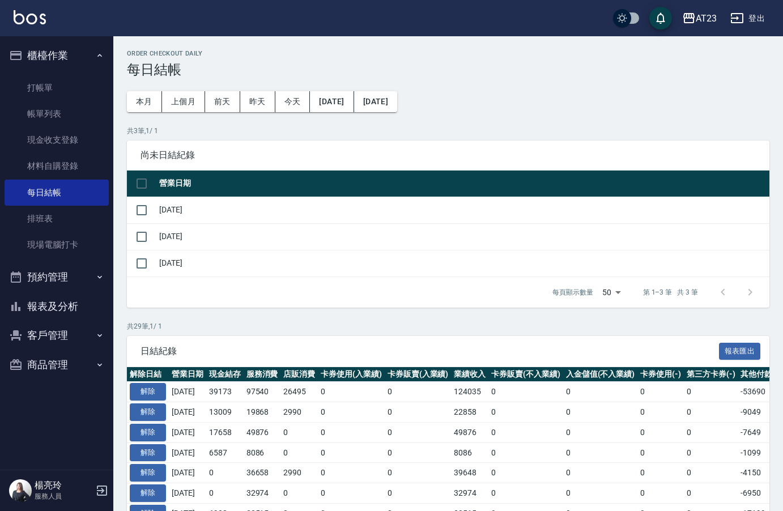
click at [62, 310] on button "報表及分析" at bounding box center [57, 306] width 104 height 29
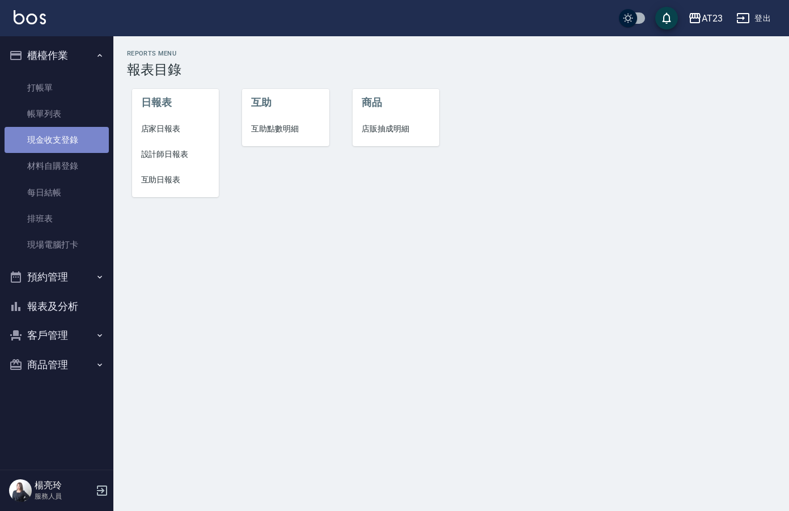
click at [62, 139] on link "現金收支登錄" at bounding box center [57, 140] width 104 height 26
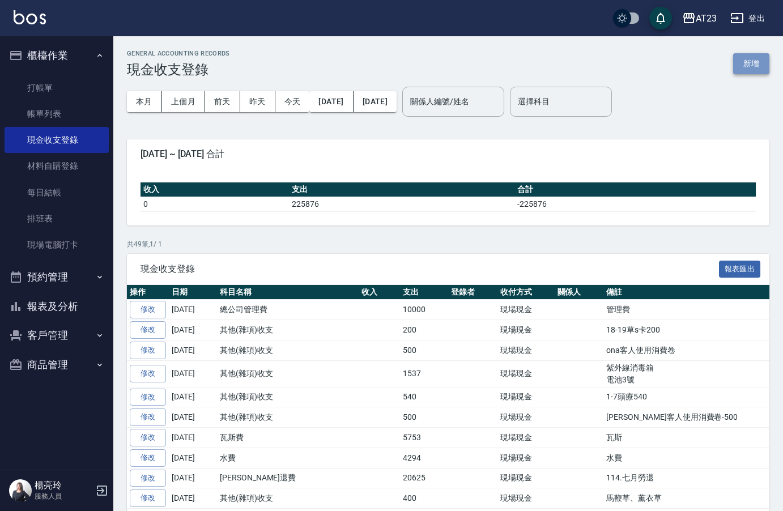
click at [753, 58] on button "新增" at bounding box center [751, 63] width 36 height 21
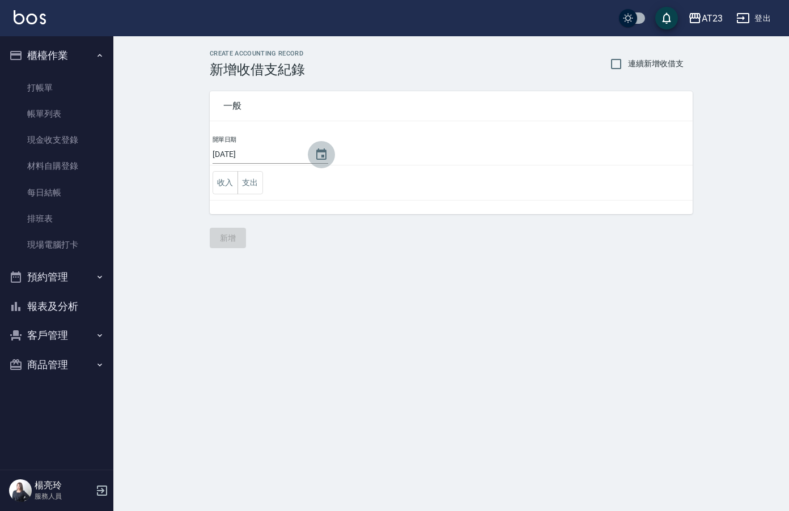
click at [314, 153] on icon "Choose date, selected date is 2025-09-22" at bounding box center [321, 155] width 14 height 14
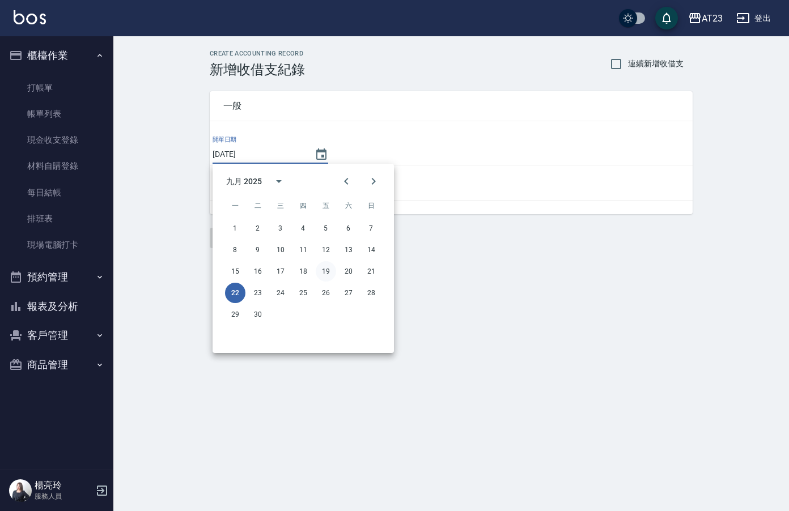
click at [322, 272] on button "19" at bounding box center [326, 271] width 20 height 20
type input "[DATE]"
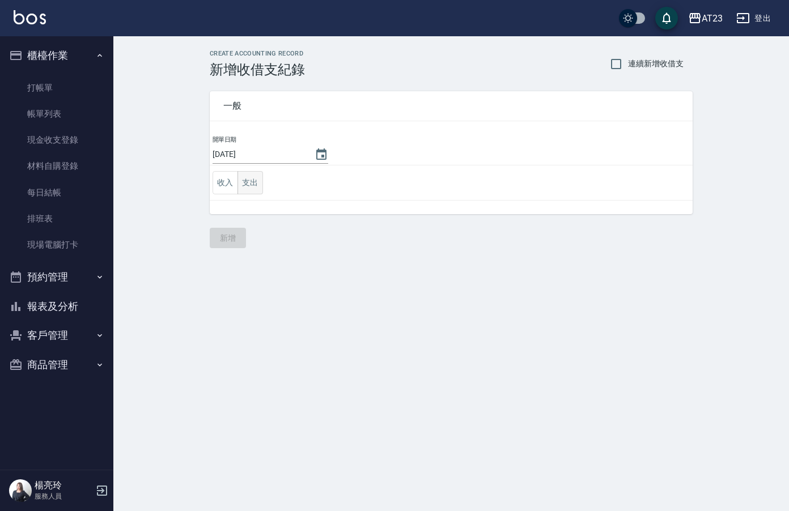
drag, startPoint x: 244, startPoint y: 177, endPoint x: 252, endPoint y: 182, distance: 9.3
click at [245, 177] on button "支出" at bounding box center [249, 182] width 25 height 23
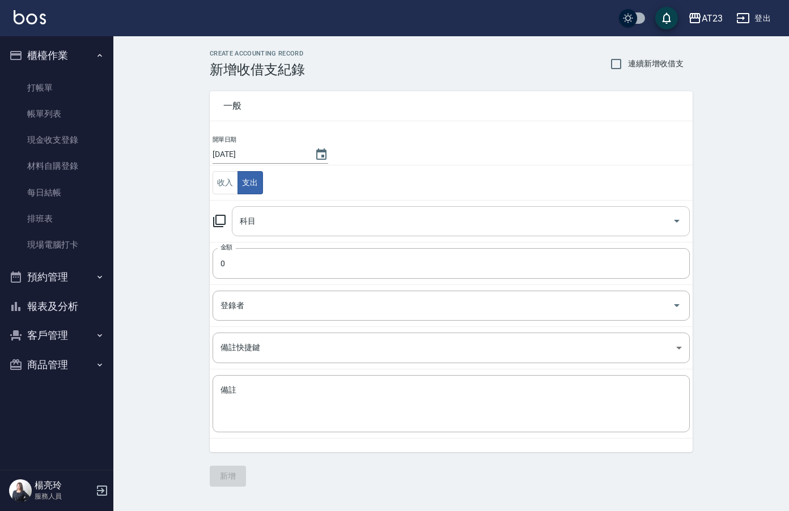
drag, startPoint x: 275, startPoint y: 202, endPoint x: 279, endPoint y: 210, distance: 8.9
click at [275, 206] on td "科目 科目" at bounding box center [451, 221] width 483 height 42
click at [279, 212] on input "科目" at bounding box center [452, 221] width 431 height 20
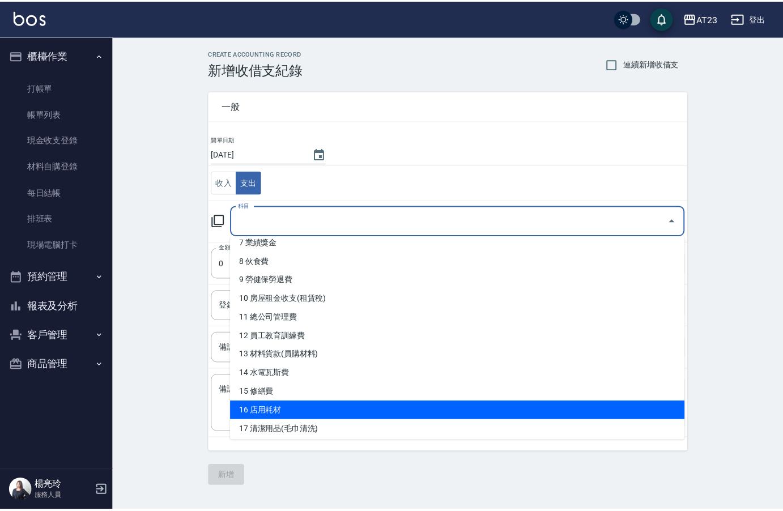
scroll to position [118, 0]
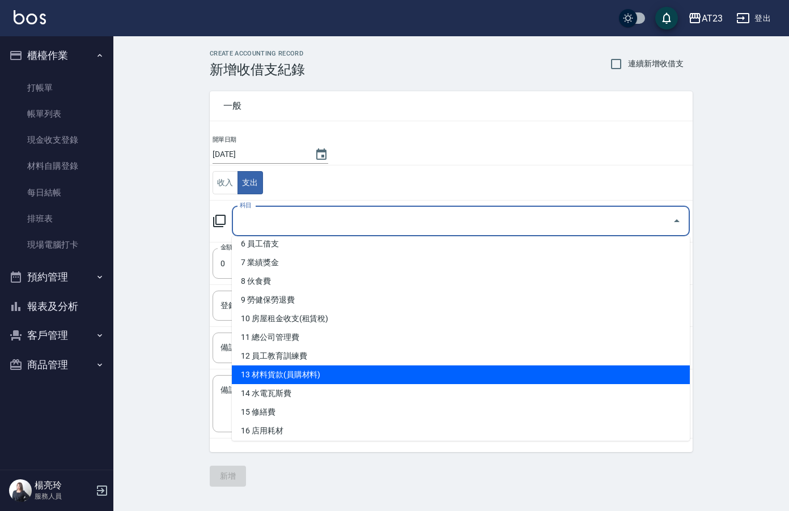
click at [483, 380] on li "13 材料貨款(員購材料)" at bounding box center [461, 374] width 458 height 19
type input "13 材料貨款(員購材料)"
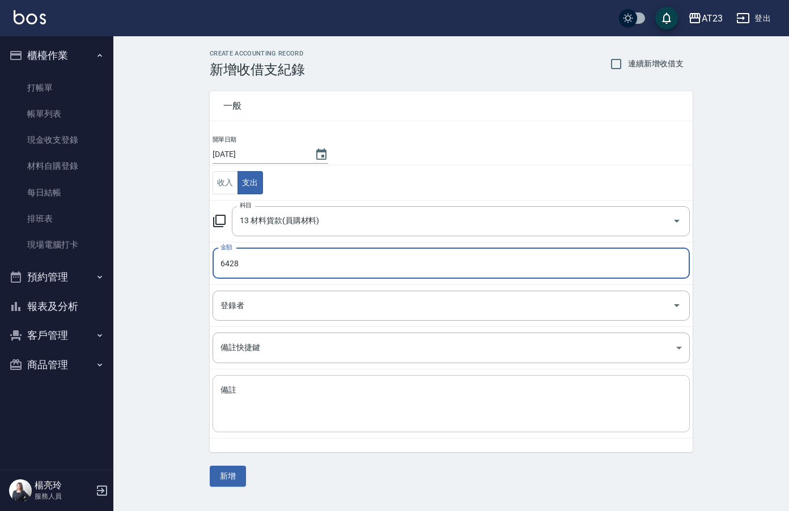
type input "6428"
click at [521, 425] on div "x 備註" at bounding box center [450, 403] width 477 height 57
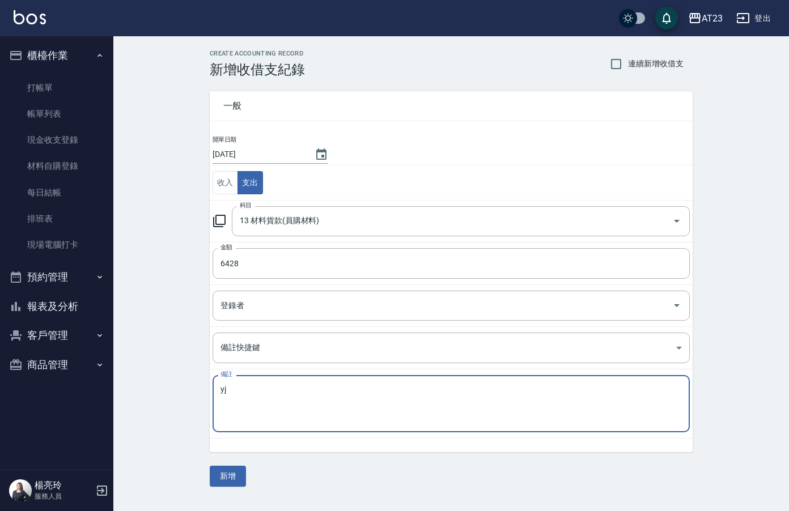
type textarea "y"
type textarea "總部貨款"
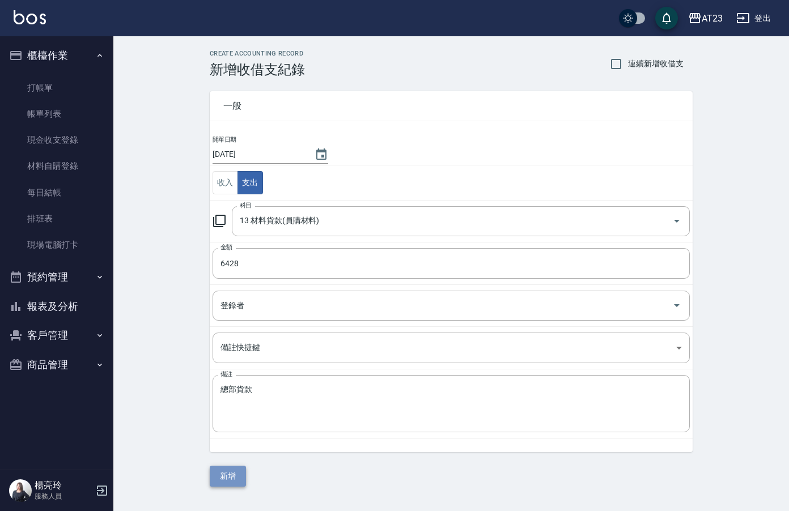
click at [231, 477] on button "新增" at bounding box center [228, 476] width 36 height 21
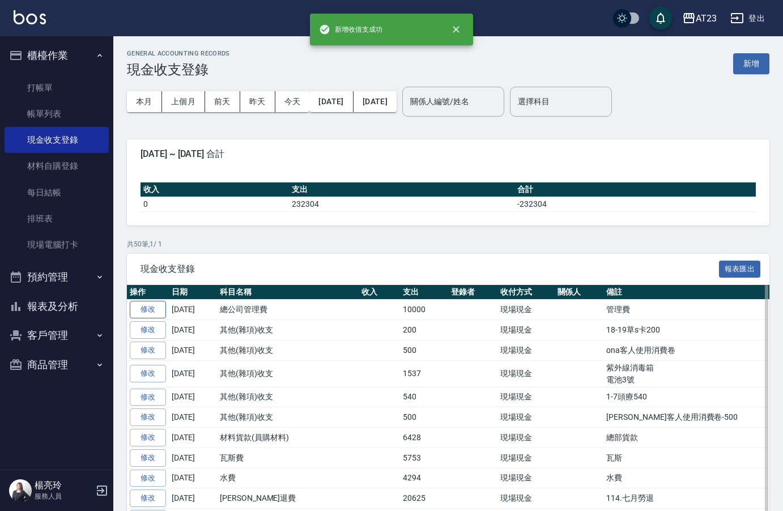
click at [154, 309] on link "修改" at bounding box center [148, 310] width 36 height 18
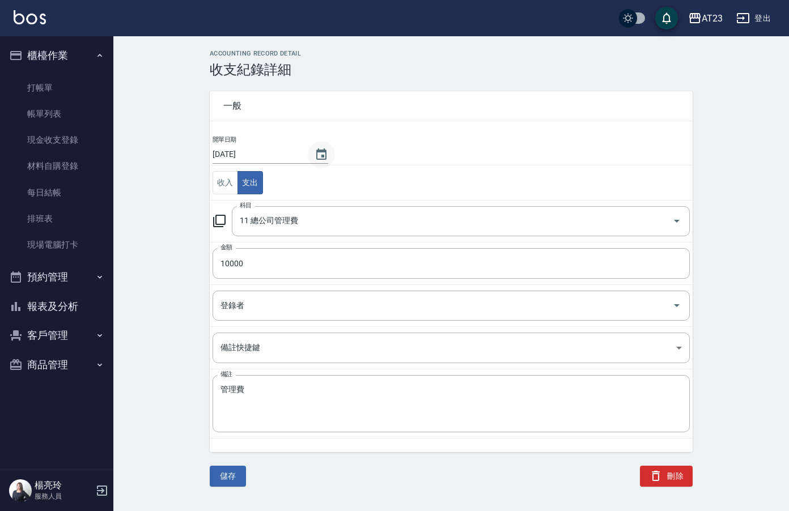
click at [317, 160] on icon "Choose date, selected date is 2025-09-22" at bounding box center [321, 155] width 14 height 14
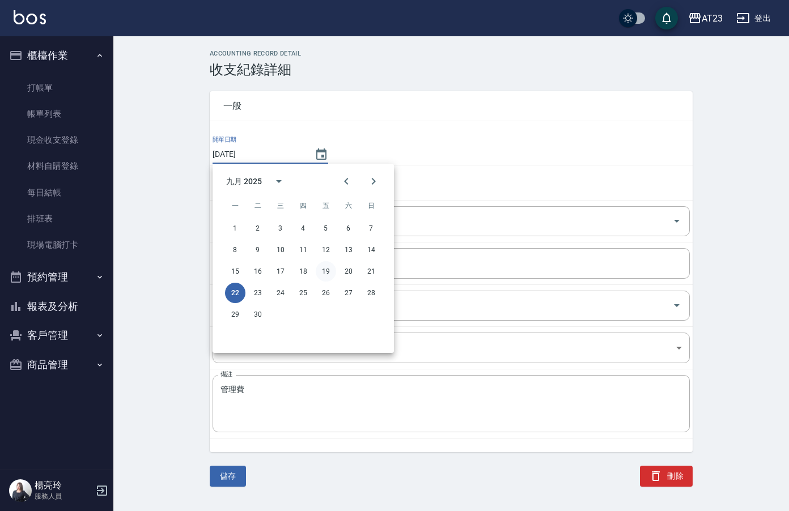
click at [327, 271] on button "19" at bounding box center [326, 271] width 20 height 20
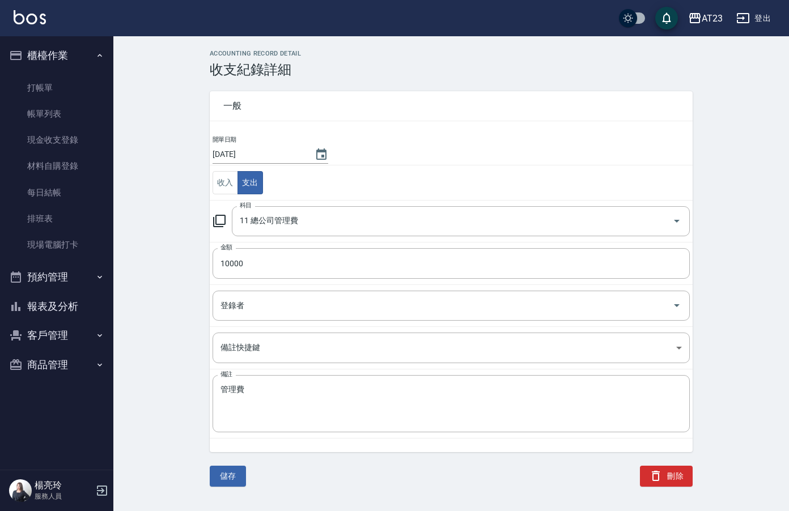
type input "[DATE]"
click at [226, 478] on button "儲存" at bounding box center [228, 476] width 36 height 21
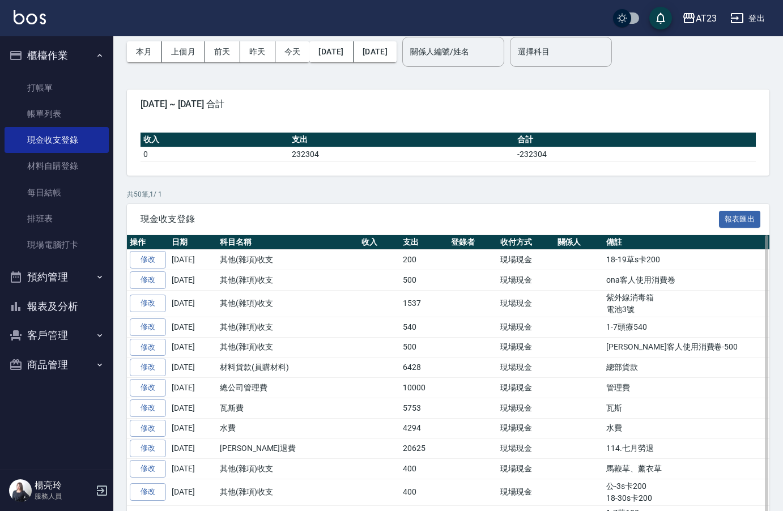
scroll to position [113, 0]
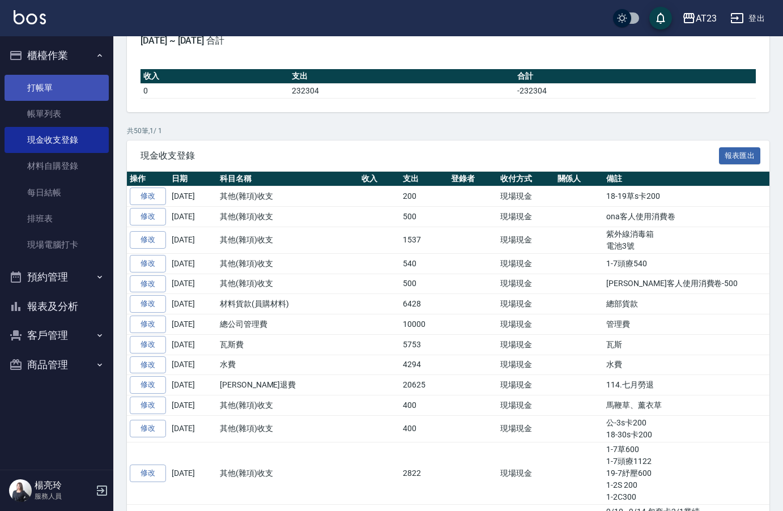
click at [83, 81] on link "打帳單" at bounding box center [57, 88] width 104 height 26
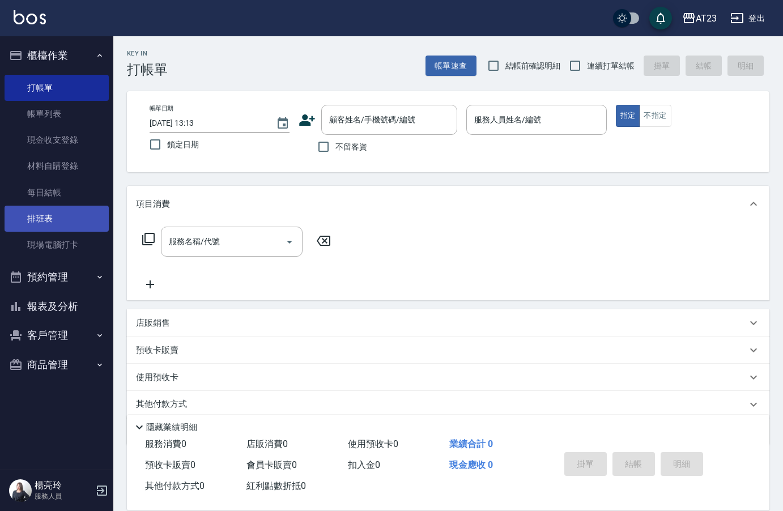
click at [41, 221] on link "排班表" at bounding box center [57, 219] width 104 height 26
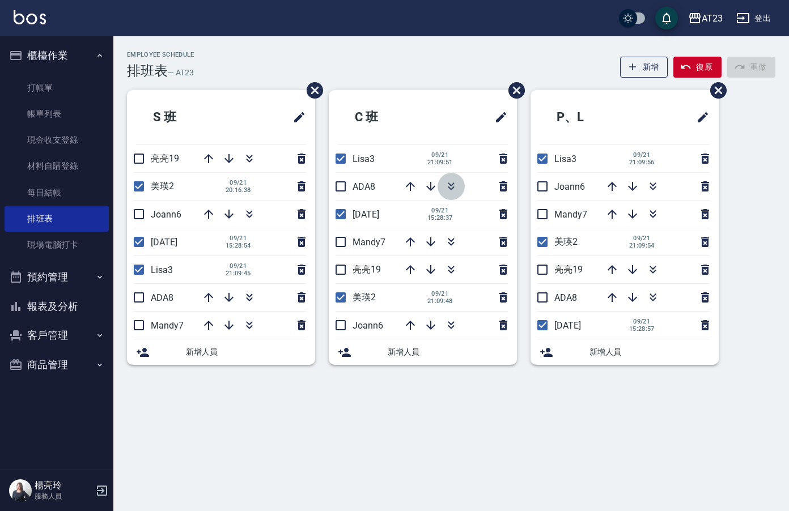
click at [453, 191] on icon "button" at bounding box center [451, 187] width 14 height 14
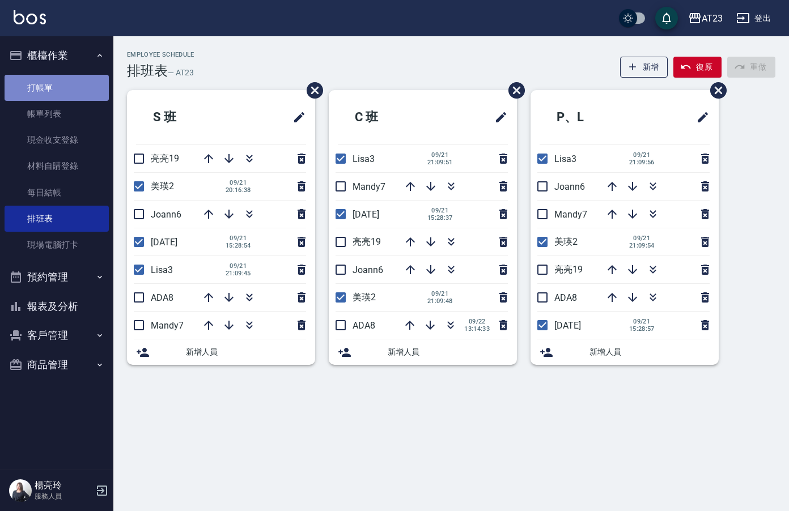
click at [47, 92] on link "打帳單" at bounding box center [57, 88] width 104 height 26
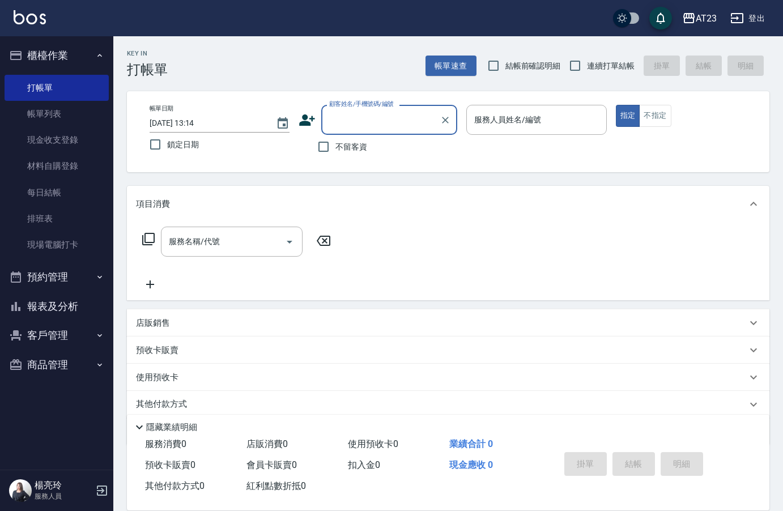
drag, startPoint x: 57, startPoint y: 218, endPoint x: 459, endPoint y: 175, distance: 404.5
click at [57, 218] on link "排班表" at bounding box center [57, 219] width 104 height 26
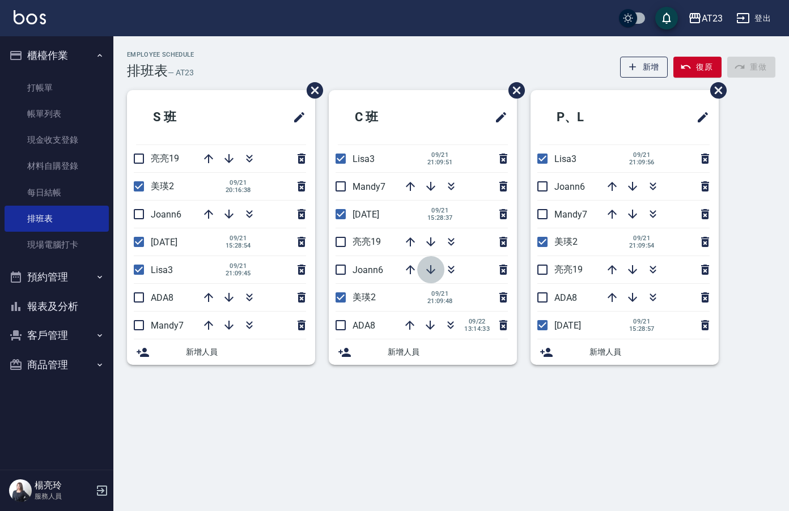
click at [430, 270] on icon "button" at bounding box center [430, 269] width 9 height 9
